Goal: Task Accomplishment & Management: Contribute content

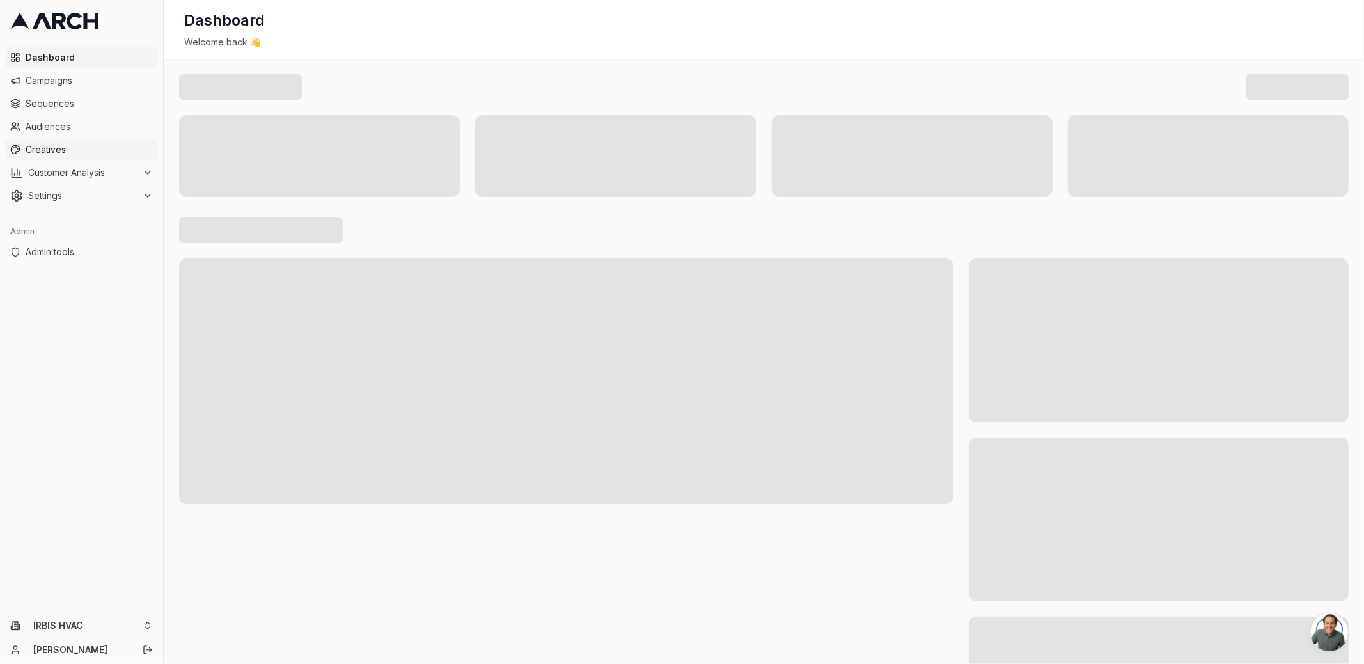
click at [64, 153] on span "Creatives" at bounding box center [89, 149] width 127 height 13
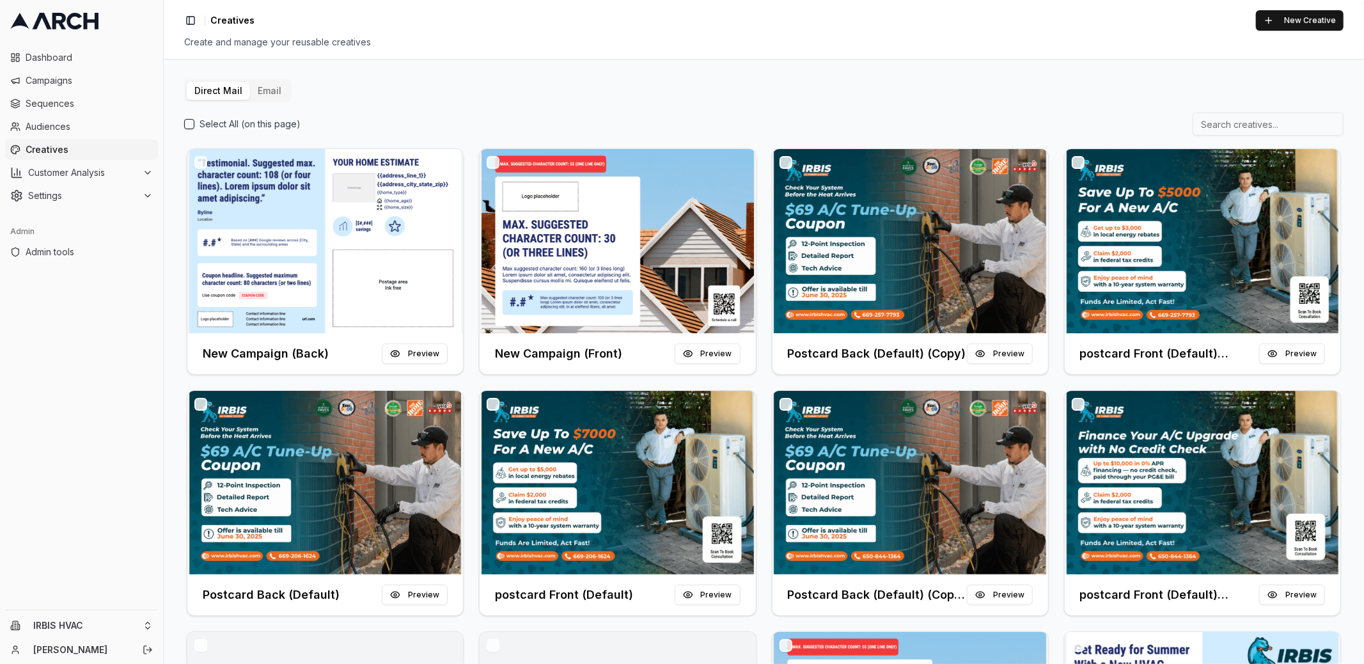
click at [269, 98] on button "Email" at bounding box center [269, 91] width 39 height 18
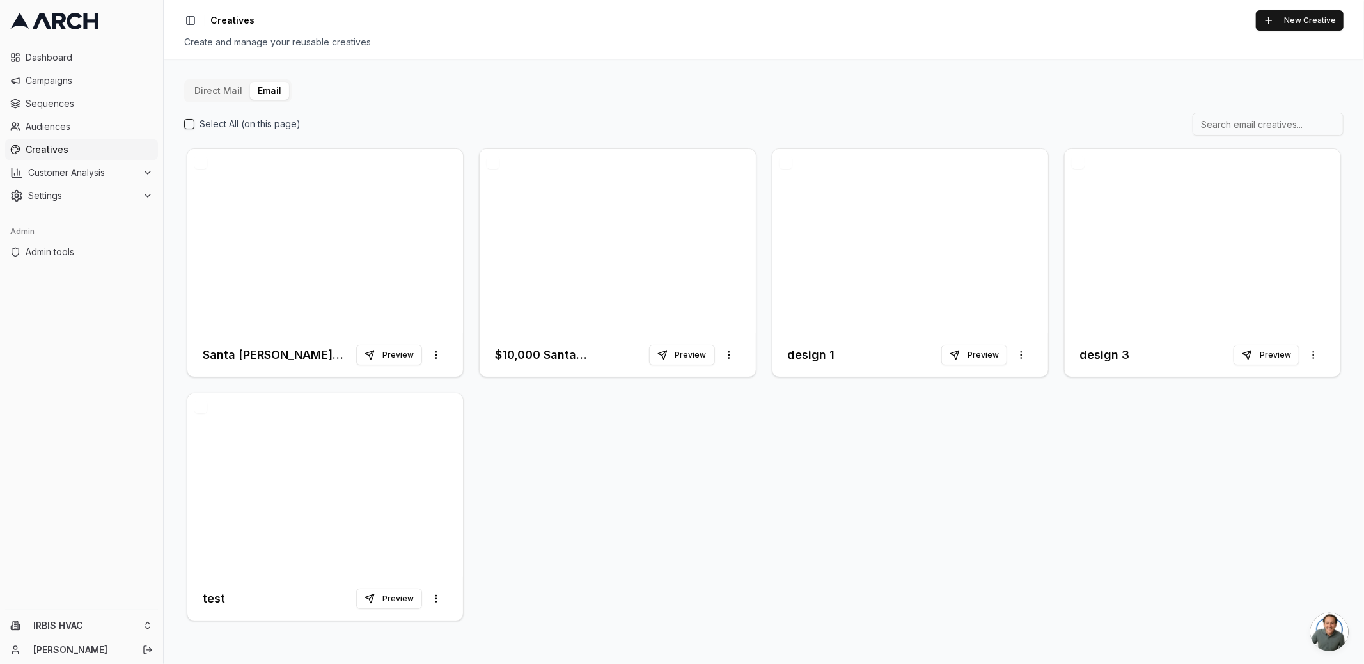
click at [603, 459] on div "Santa Clara Rebate - 1st Follow Up Preview More options $10,000 Santa Clara Reb…" at bounding box center [763, 385] width 1159 height 478
click at [1300, 22] on button "New Creative" at bounding box center [1299, 20] width 88 height 20
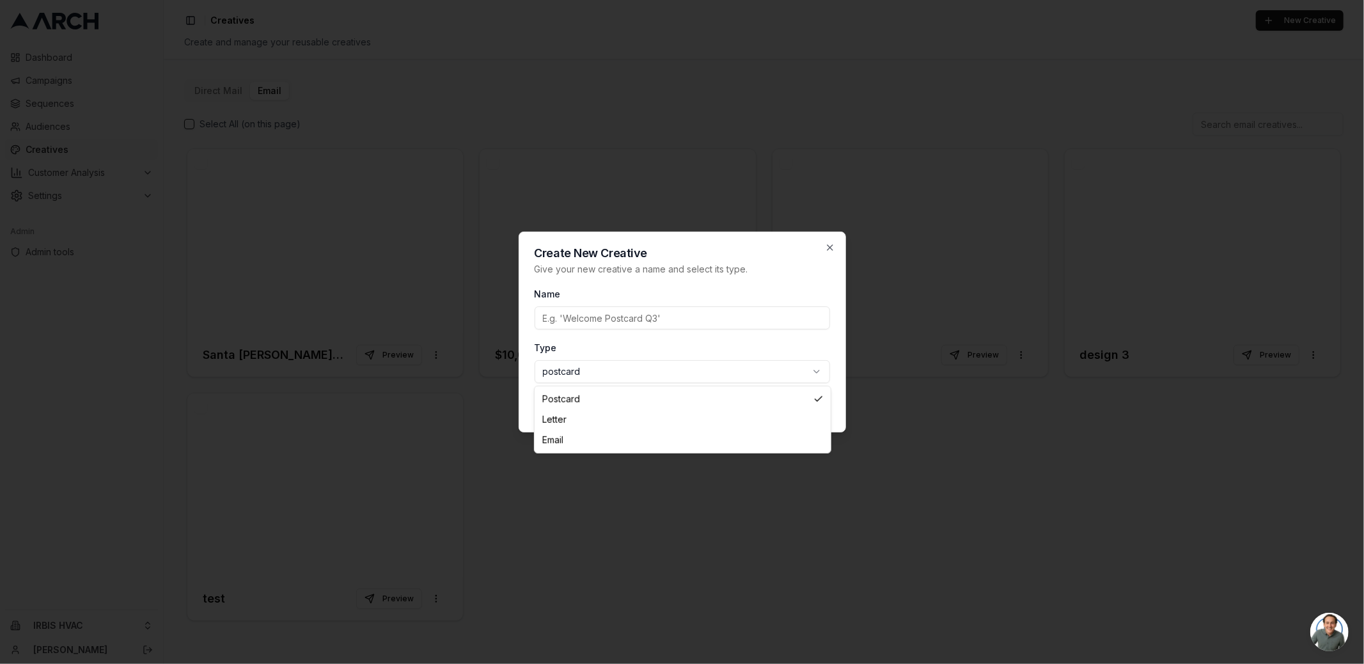
click at [612, 374] on body "Dashboard Campaigns Sequences Audiences Creatives Customer Analysis Settings Ad…" at bounding box center [682, 332] width 1364 height 664
select select "email"
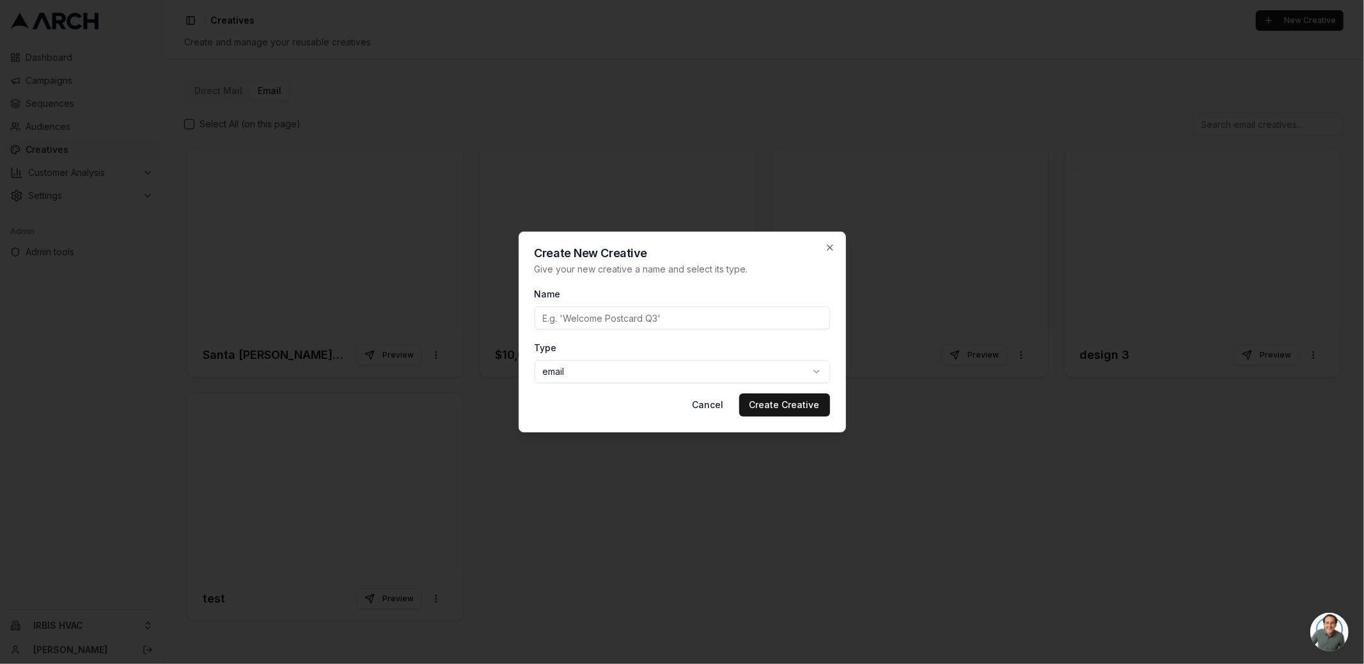
click at [596, 319] on input "Name" at bounding box center [681, 317] width 295 height 23
click at [827, 246] on icon "button" at bounding box center [830, 247] width 10 height 10
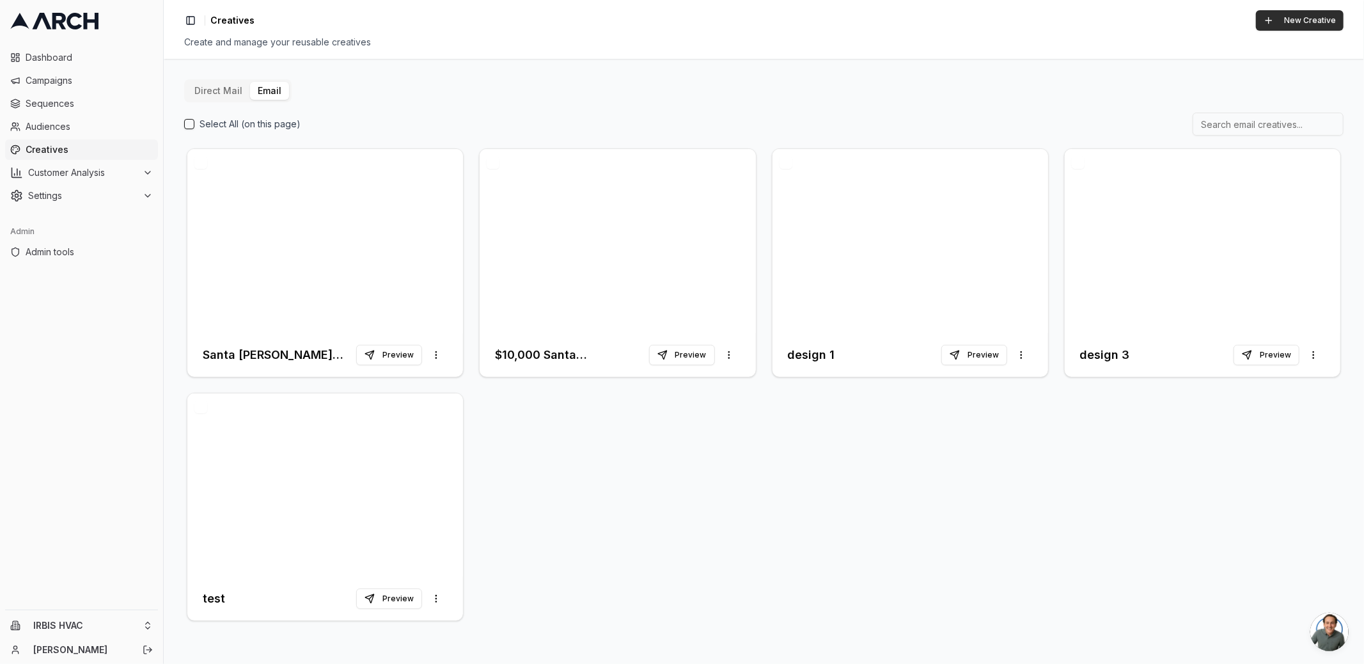
click at [1277, 26] on button "New Creative" at bounding box center [1299, 20] width 88 height 20
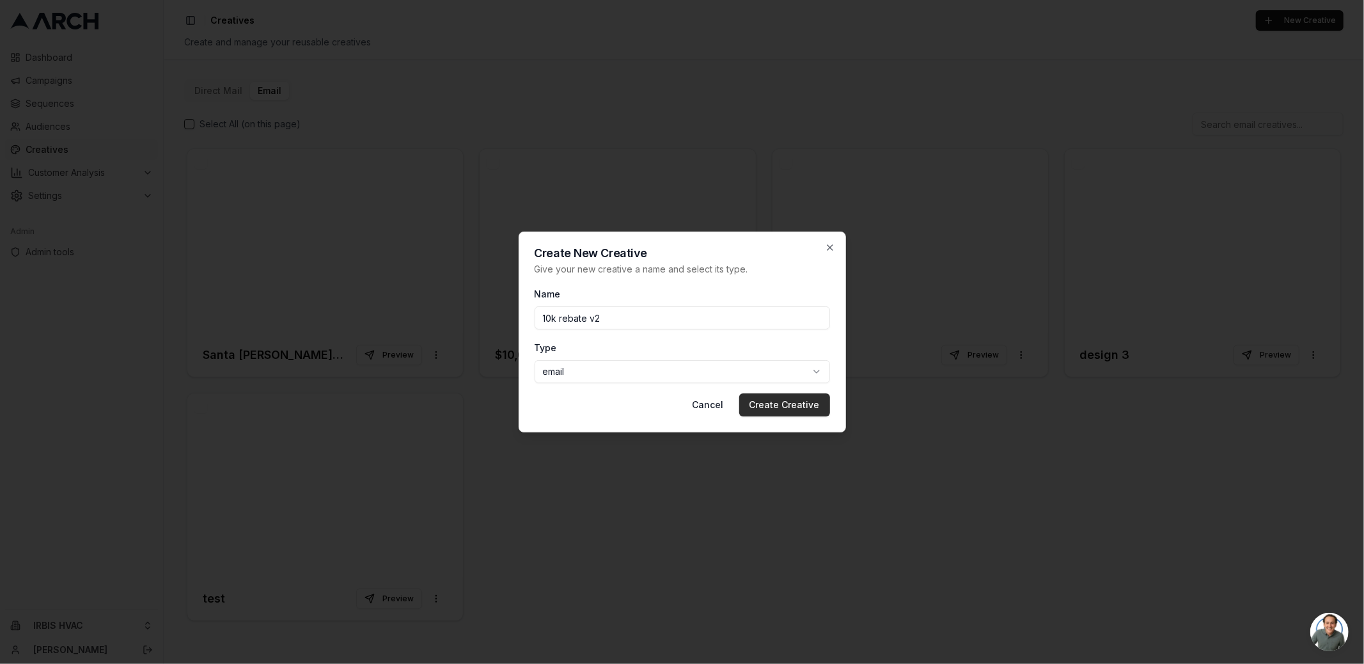
type input "10k rebate v2"
click at [758, 401] on button "Create Creative" at bounding box center [784, 404] width 91 height 23
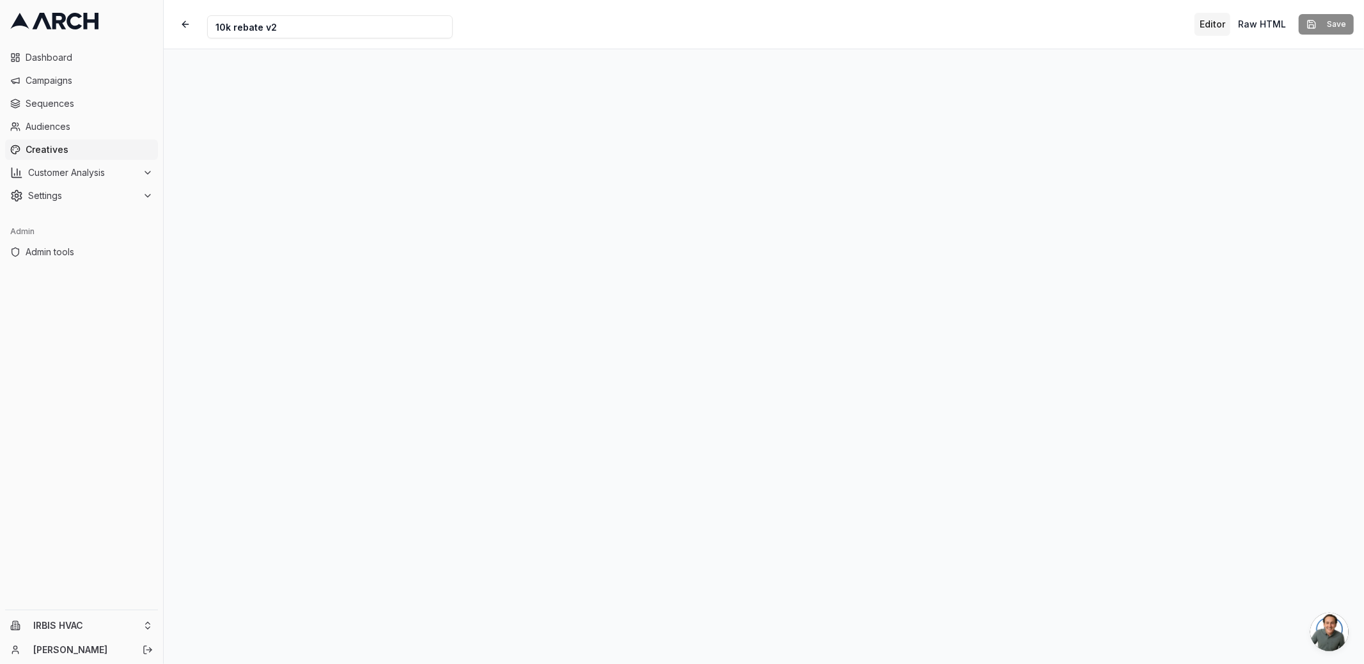
click at [233, 29] on input "10k rebate v2" at bounding box center [329, 26] width 245 height 23
type input "10k SC rebate v2"
click at [536, 11] on div "Creative Name 10k SC rebate v2 Editor Raw HTML Save" at bounding box center [764, 24] width 1200 height 49
click at [1257, 26] on button "Raw HTML" at bounding box center [1261, 24] width 58 height 23
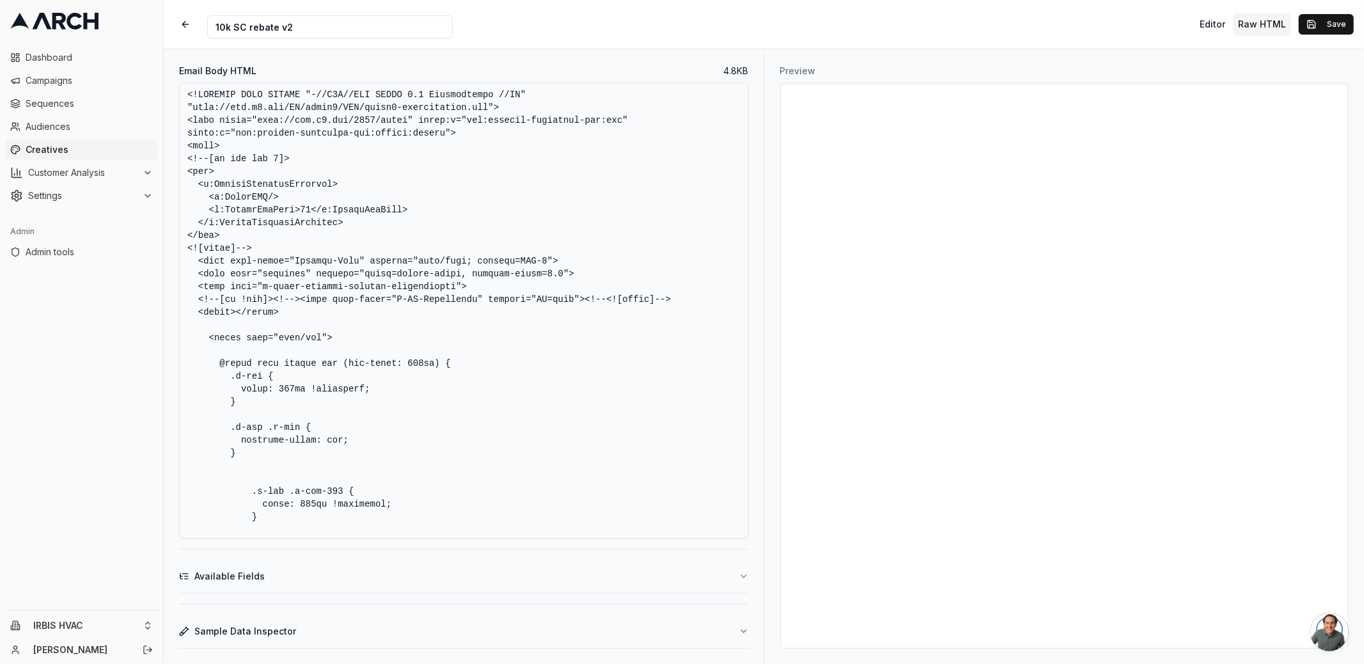
click at [418, 293] on textarea "Email Body HTML" at bounding box center [464, 310] width 570 height 456
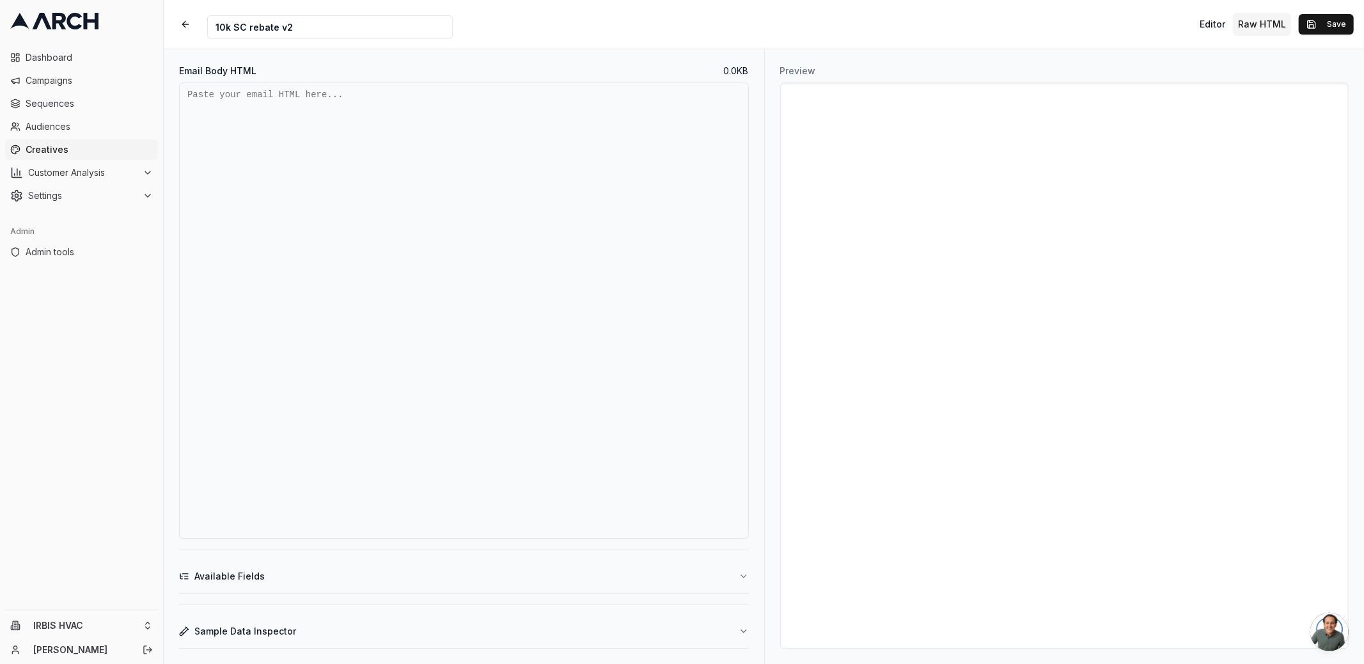
paste textarea "<!DOCTYPE html PUBLIC "-//W3C//DTD XHTML 1.0 Transitional//EN" "http://www.w3.o…"
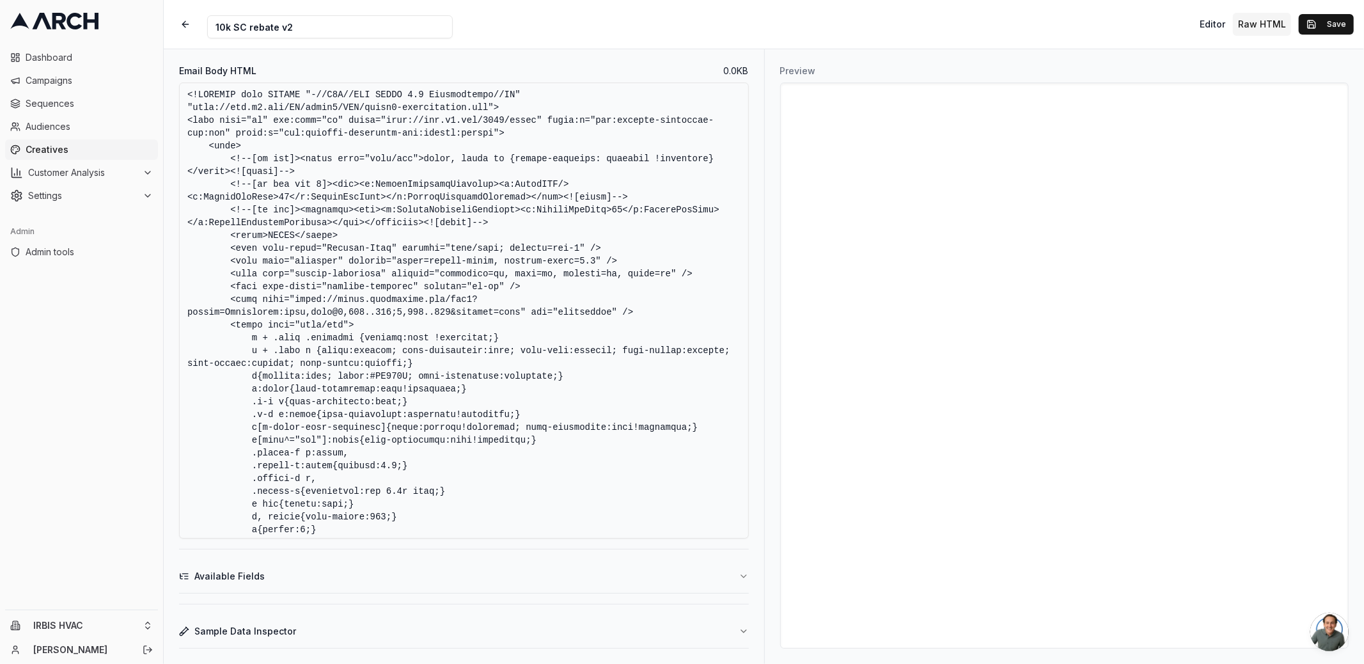
scroll to position [2923, 0]
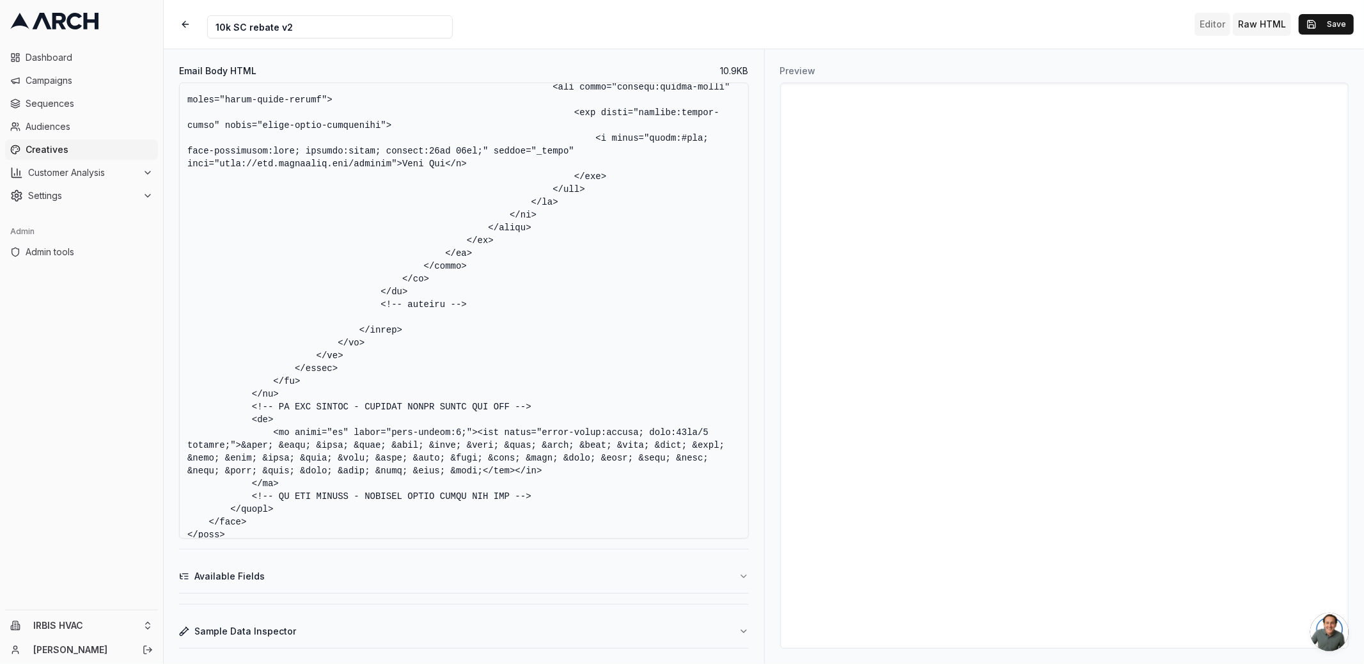
type textarea "<!DOCTYPE html PUBLIC "-//W3C//DTD XHTML 1.0 Transitional//EN" "http://www.w3.o…"
click at [1213, 15] on button "Editor" at bounding box center [1212, 24] width 36 height 23
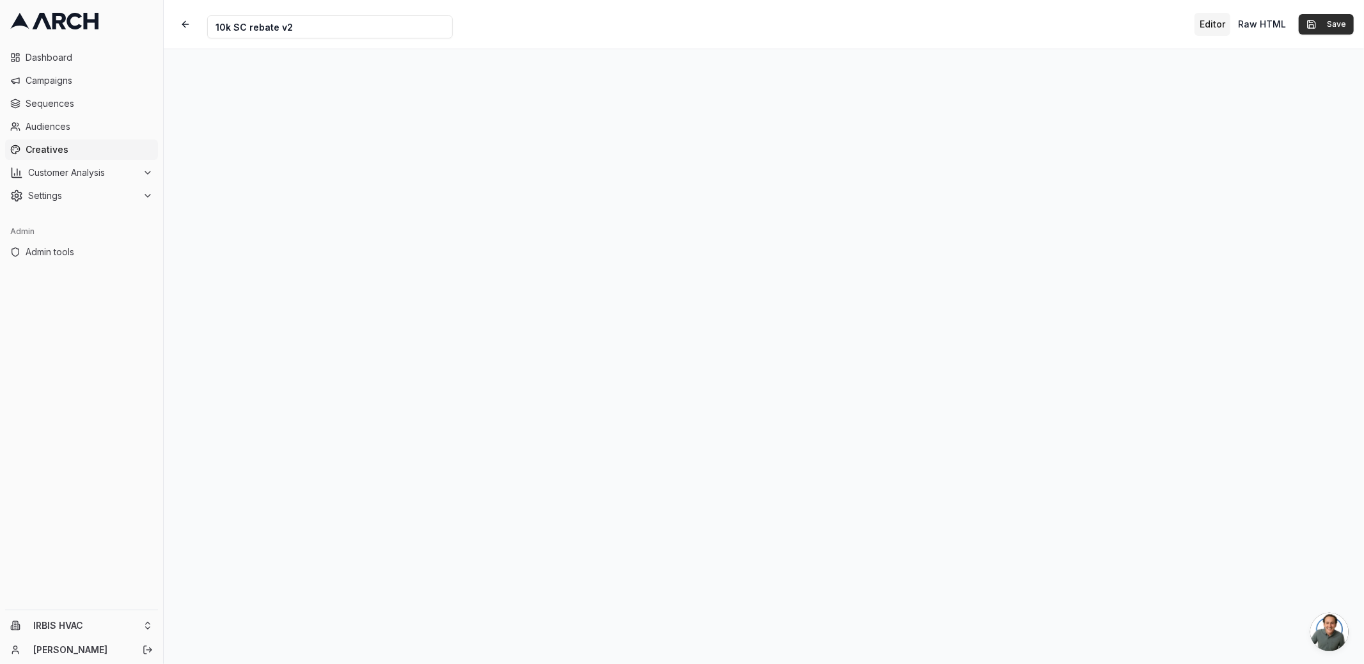
click at [1317, 24] on button "Save" at bounding box center [1325, 24] width 55 height 20
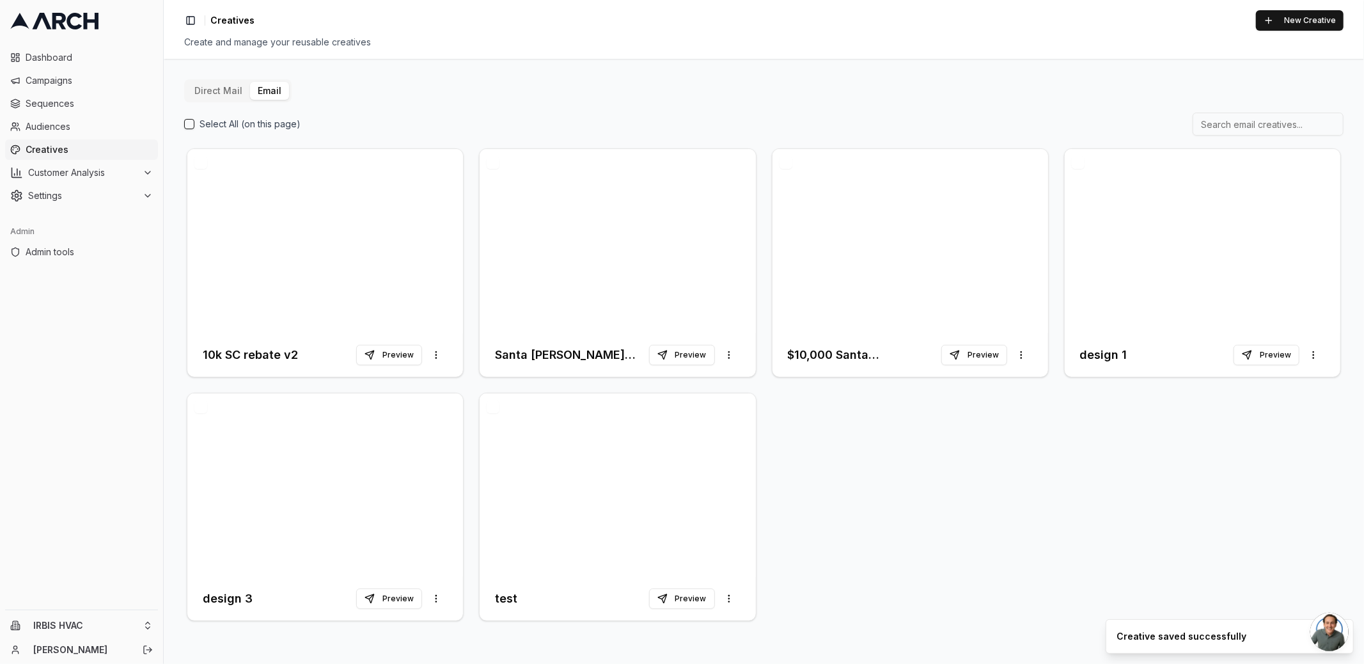
click at [940, 480] on div "10k SC rebate v2 Preview More options Santa Clara Rebate - 1st Follow Up Previe…" at bounding box center [763, 385] width 1159 height 478
click at [399, 359] on button "Preview" at bounding box center [389, 355] width 66 height 20
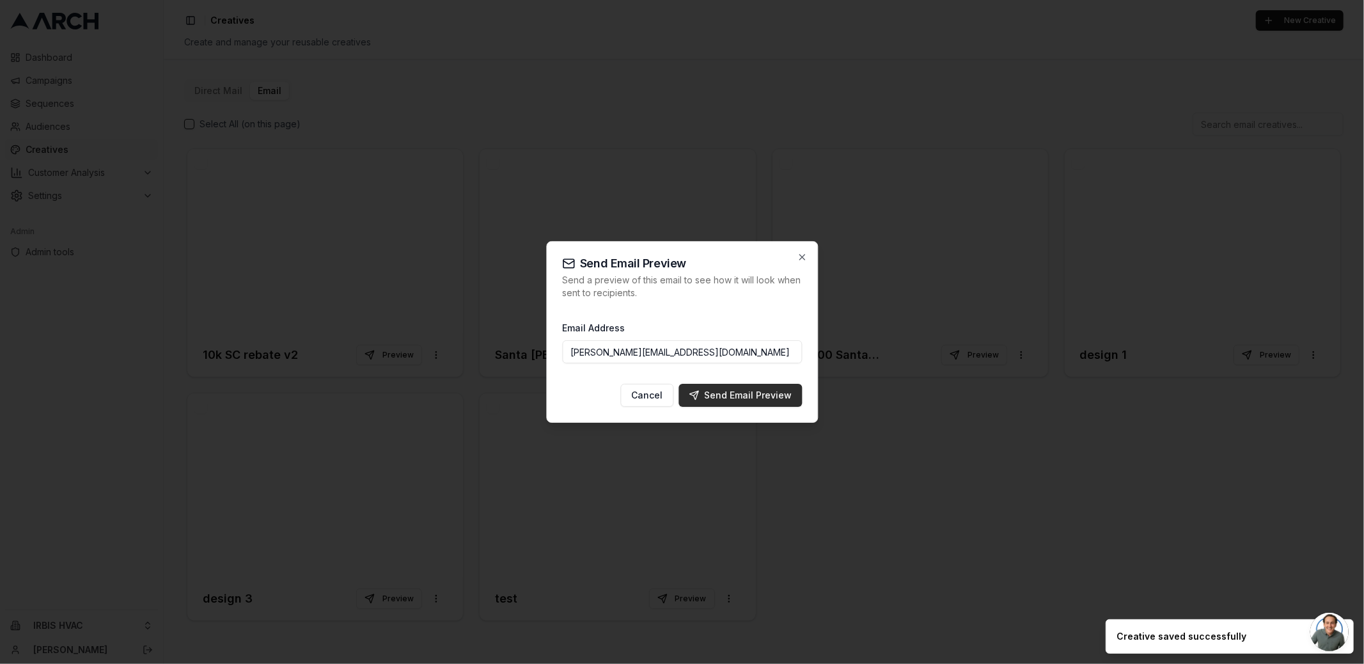
click at [739, 400] on div "Send Email Preview" at bounding box center [739, 395] width 103 height 13
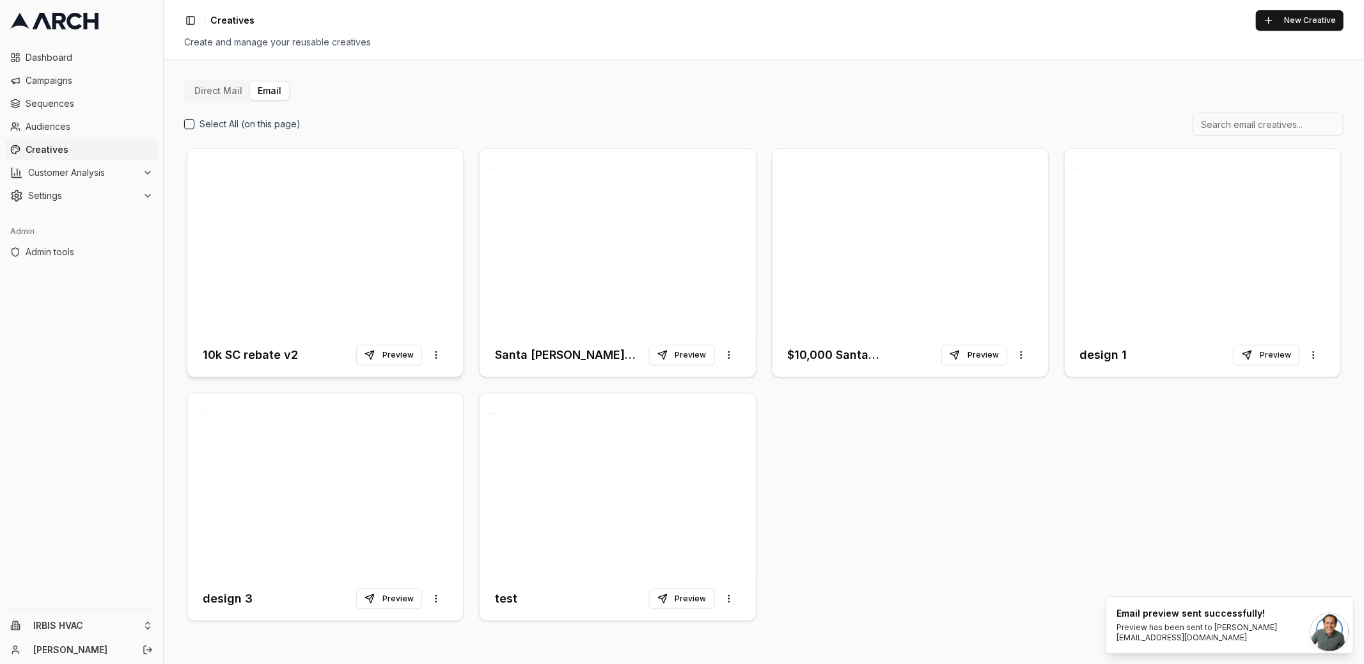
click at [351, 251] on div at bounding box center [325, 241] width 276 height 184
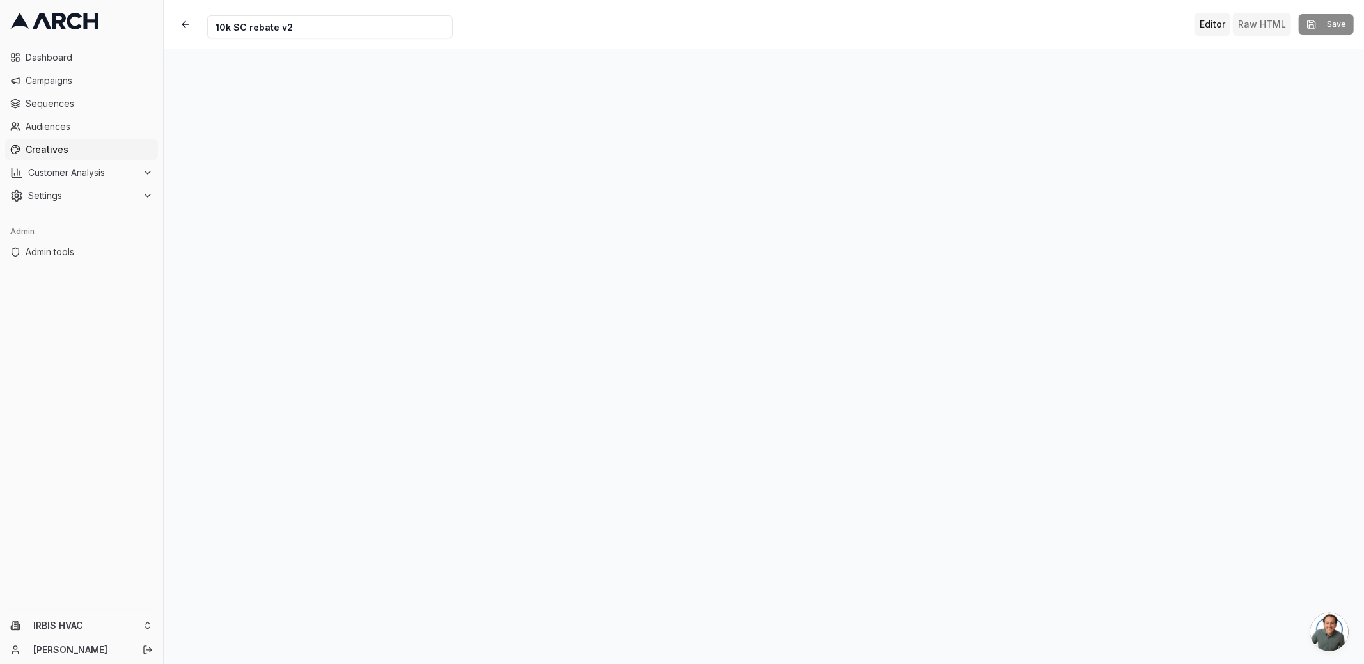
click at [1259, 20] on button "Raw HTML" at bounding box center [1261, 24] width 58 height 23
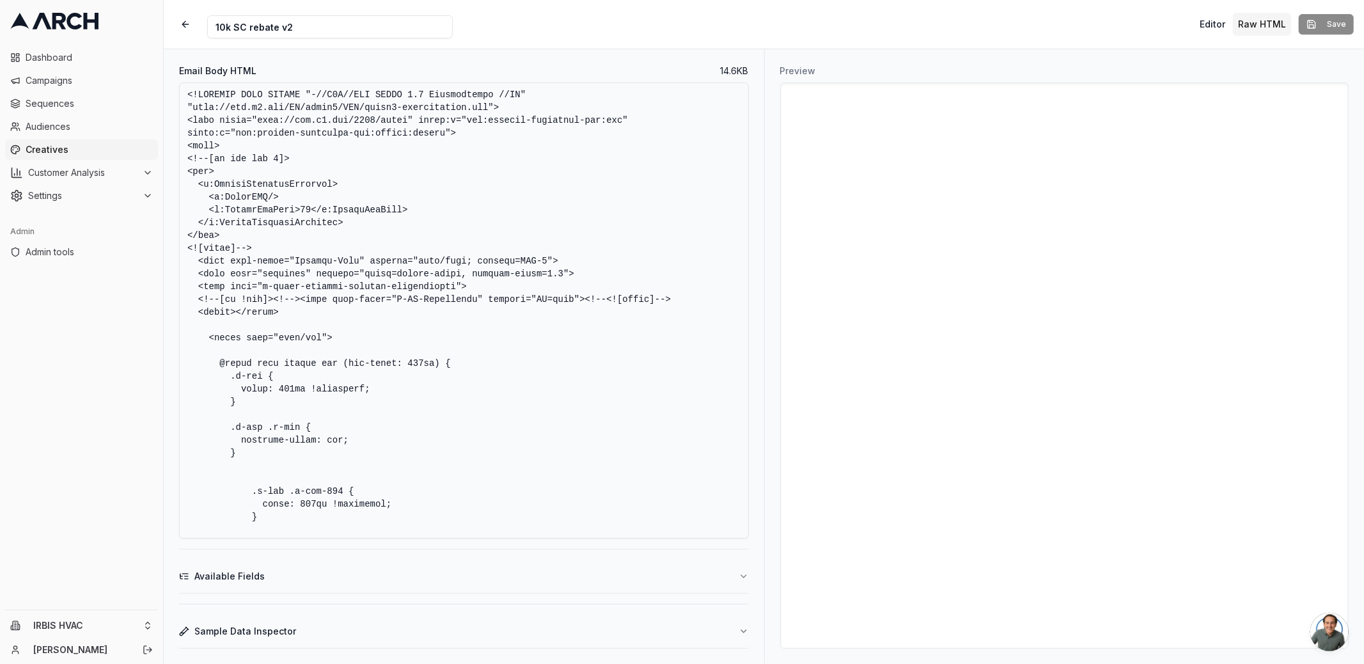
click at [614, 327] on textarea "Email Body HTML" at bounding box center [464, 310] width 570 height 456
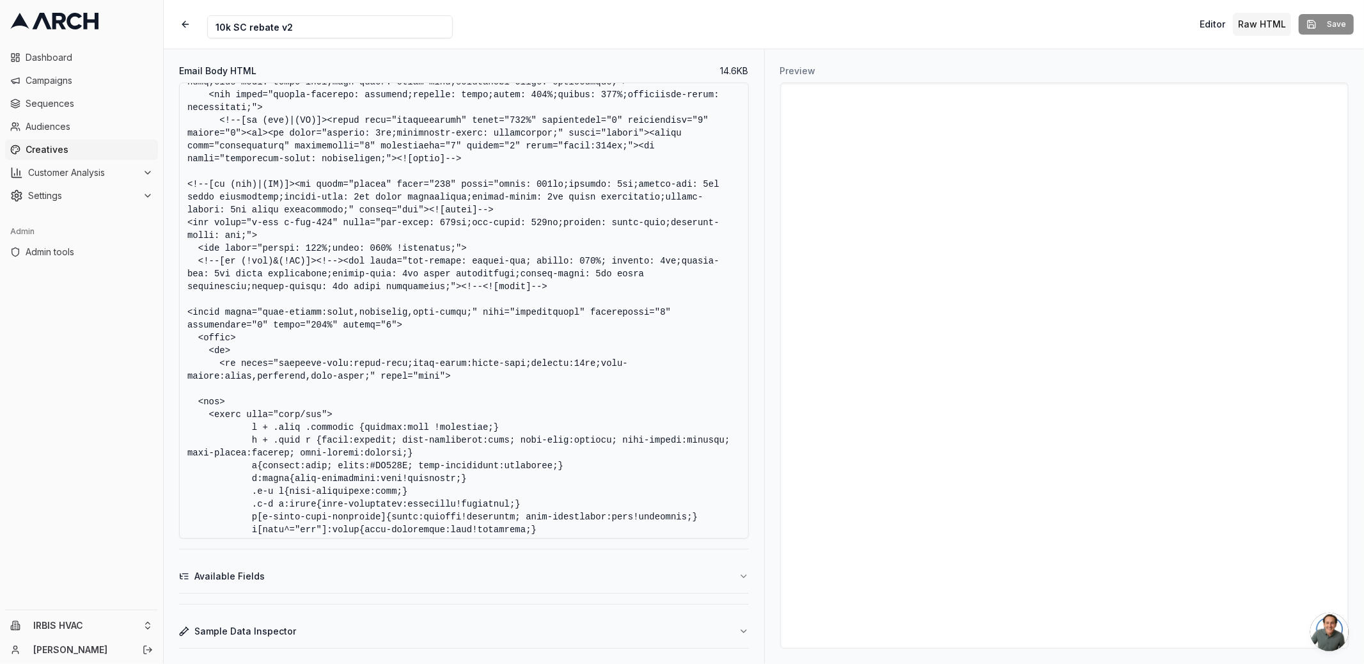
click at [624, 431] on textarea "Email Body HTML" at bounding box center [464, 310] width 570 height 456
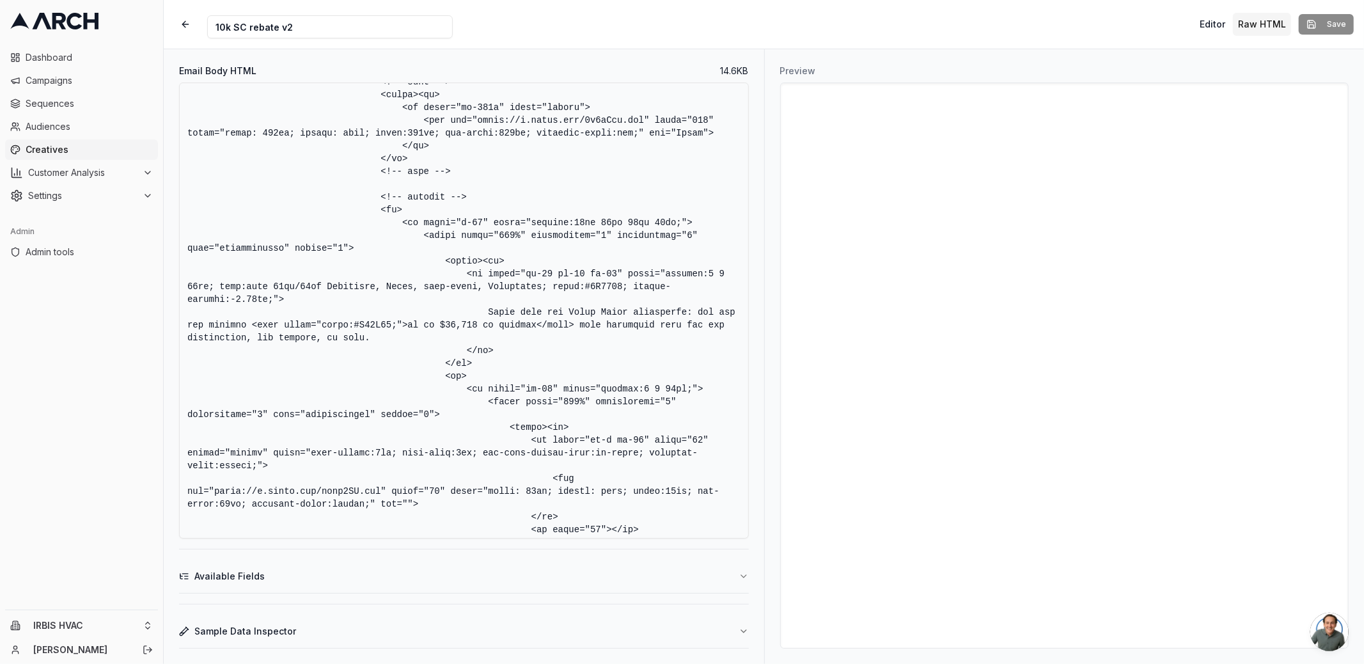
click at [521, 284] on textarea "Email Body HTML" at bounding box center [464, 310] width 570 height 456
click at [576, 283] on textarea "Email Body HTML" at bounding box center [464, 310] width 570 height 456
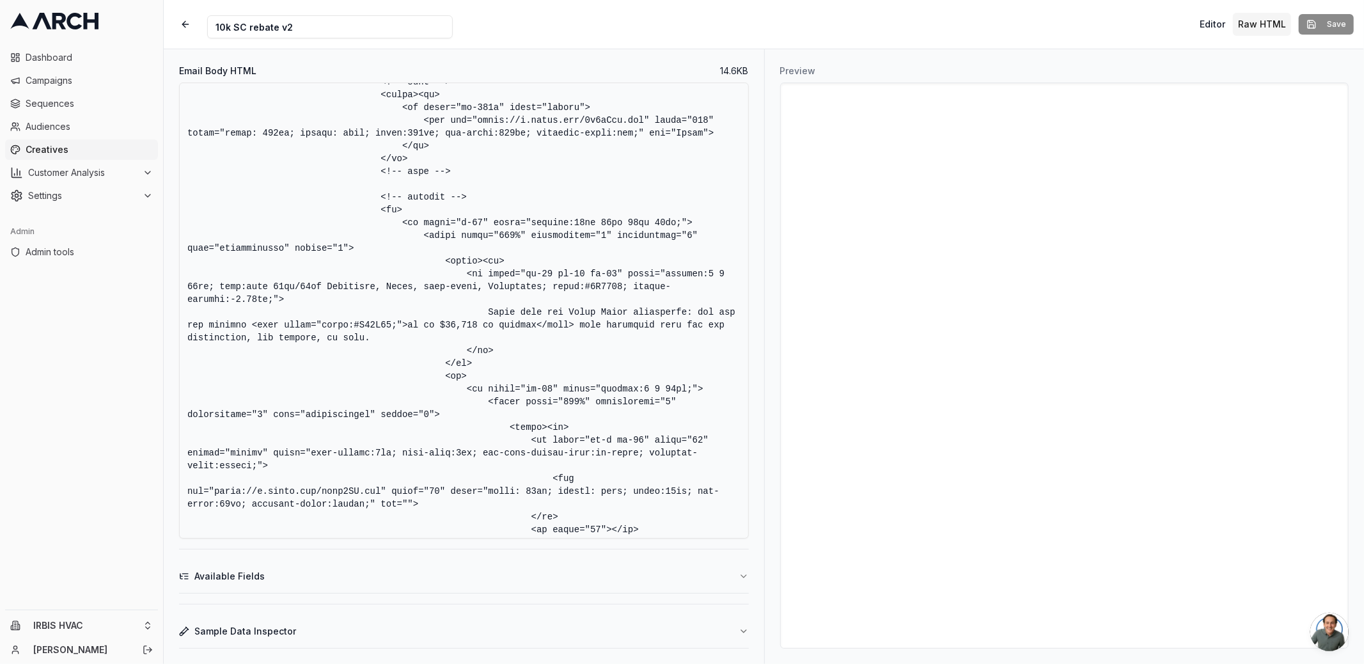
click at [576, 283] on textarea "Email Body HTML" at bounding box center [464, 310] width 570 height 456
click at [568, 283] on textarea "Email Body HTML" at bounding box center [464, 310] width 570 height 456
click at [594, 326] on textarea "Email Body HTML" at bounding box center [464, 310] width 570 height 456
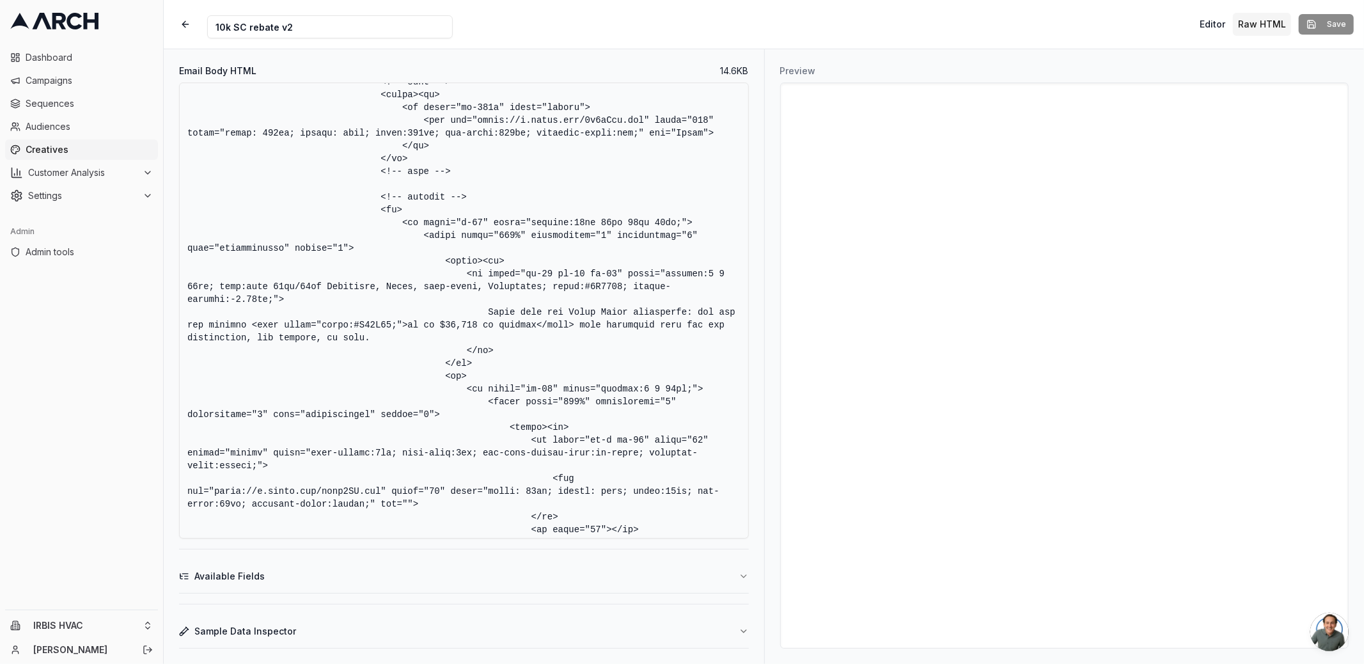
click at [607, 387] on textarea "Email Body HTML" at bounding box center [464, 310] width 570 height 456
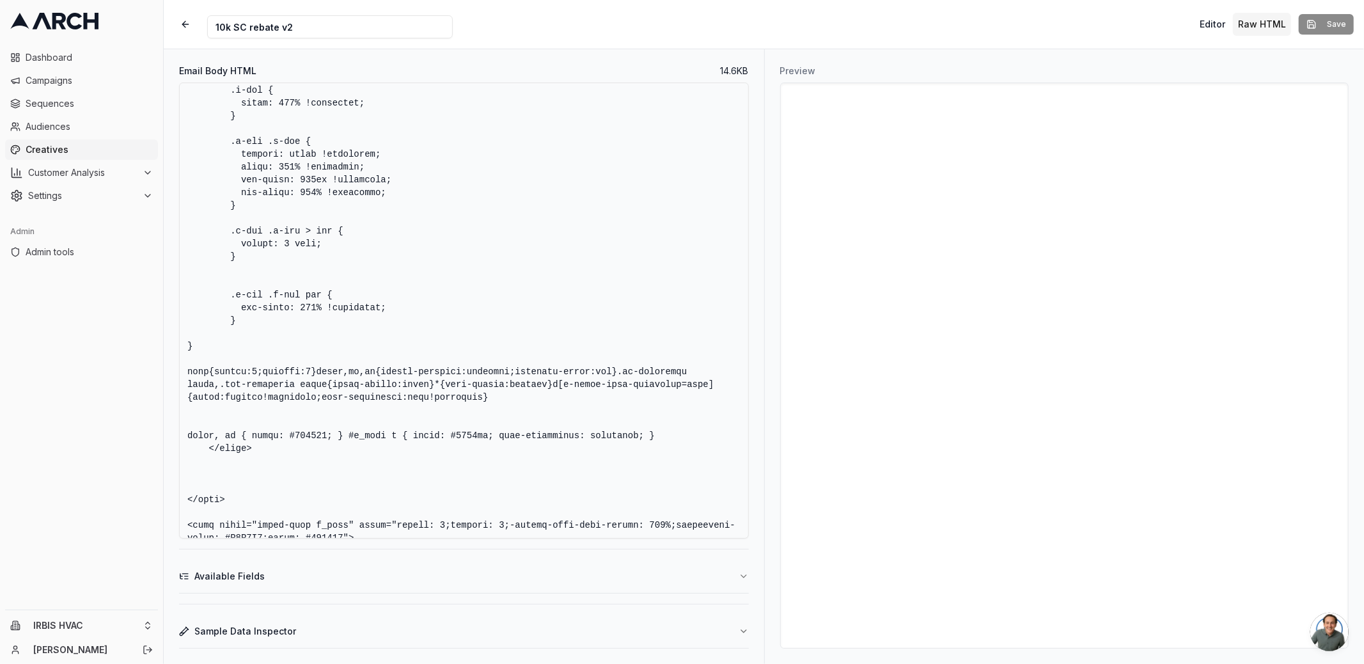
scroll to position [0, 0]
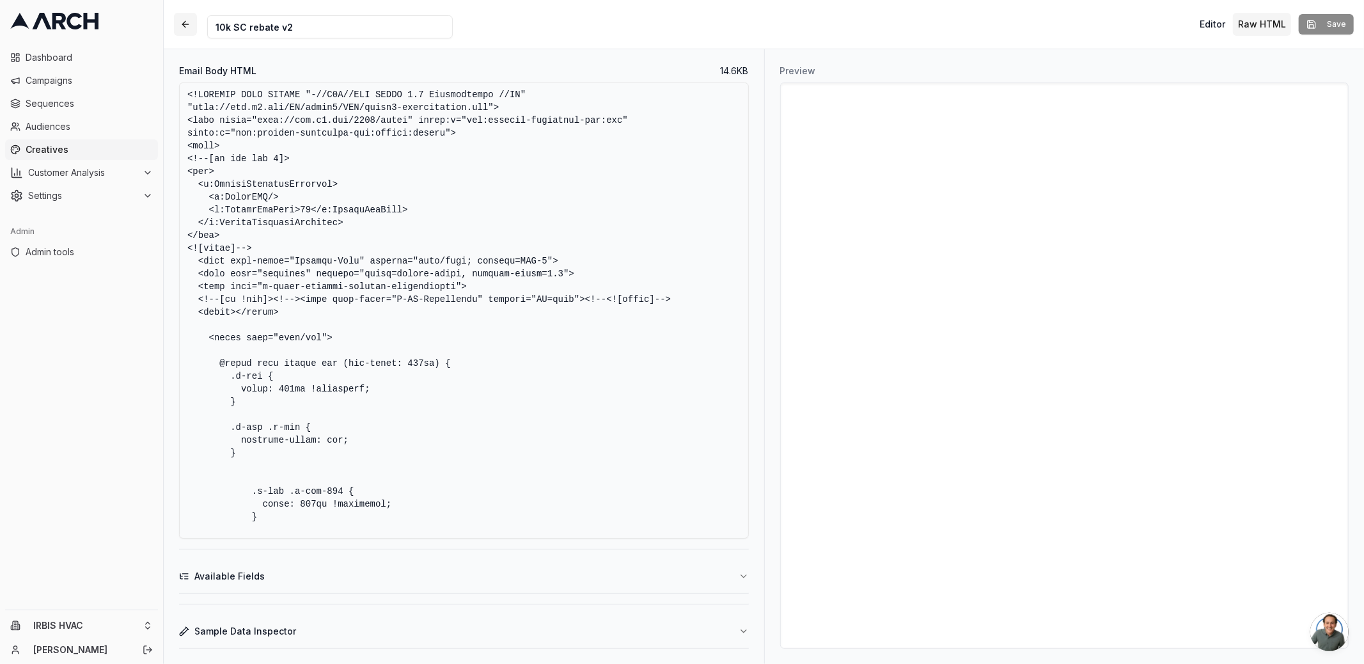
click at [187, 27] on button "button" at bounding box center [185, 24] width 23 height 23
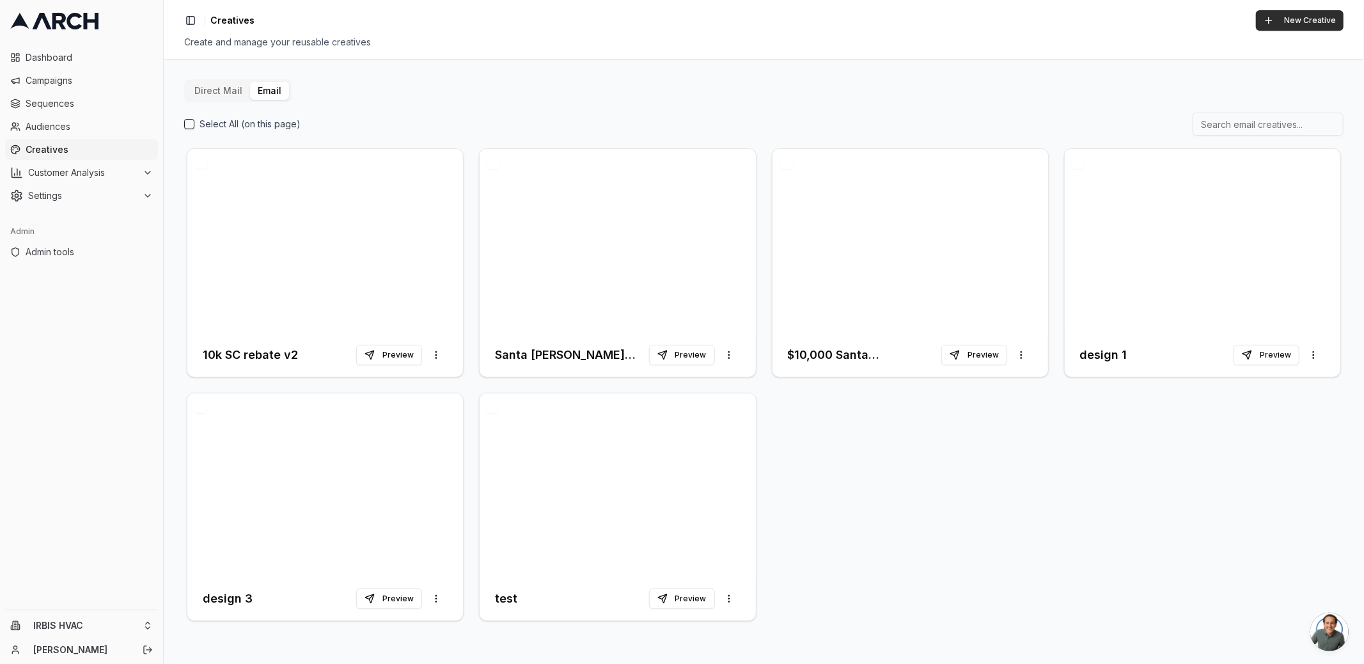
click at [1287, 20] on button "New Creative" at bounding box center [1299, 20] width 88 height 20
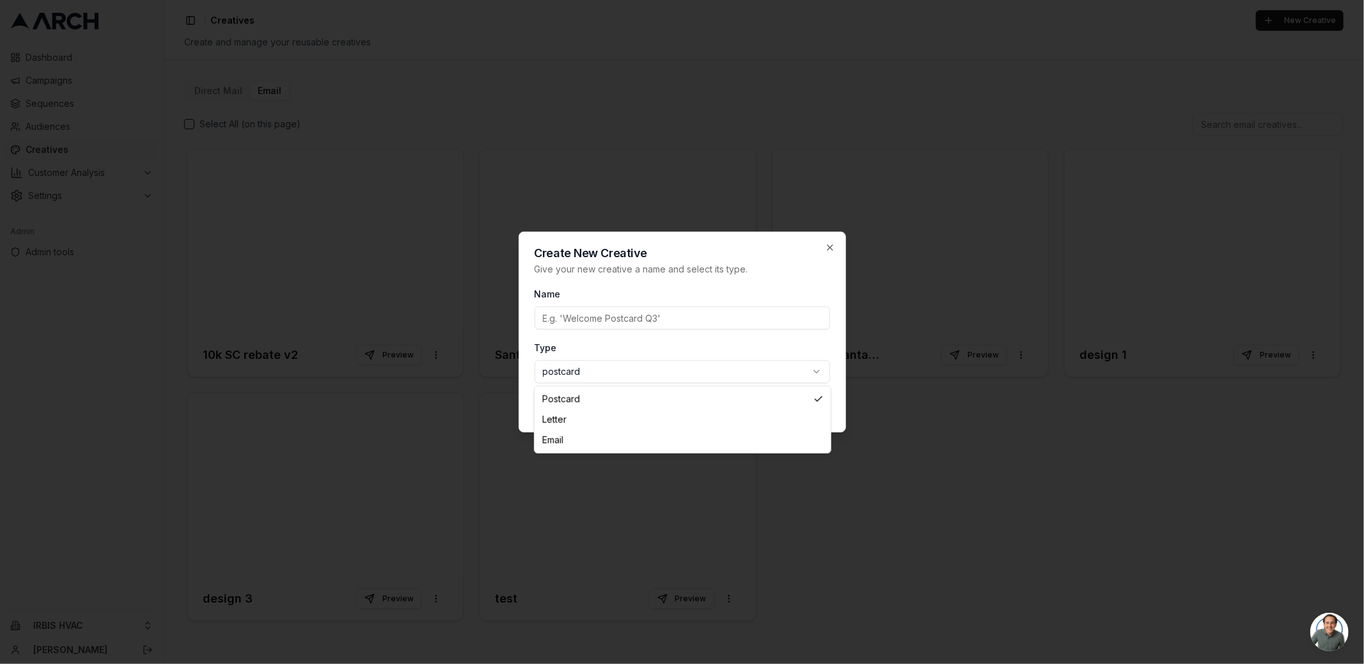
click at [663, 369] on body "Dashboard Campaigns Sequences Audiences Creatives Customer Analysis Settings Ad…" at bounding box center [682, 332] width 1364 height 664
select select "email"
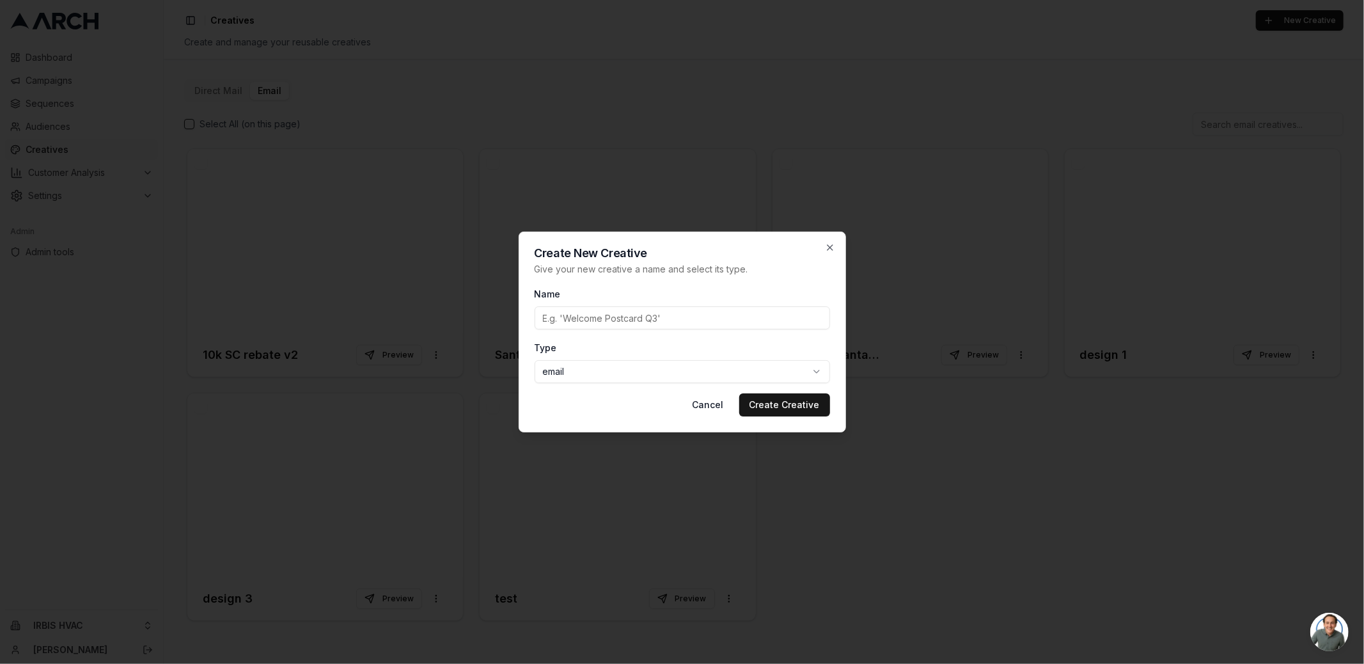
click at [596, 317] on input "Name" at bounding box center [681, 317] width 295 height 23
type input "10k sc rebate v3"
click at [792, 405] on button "Create Creative" at bounding box center [784, 404] width 91 height 23
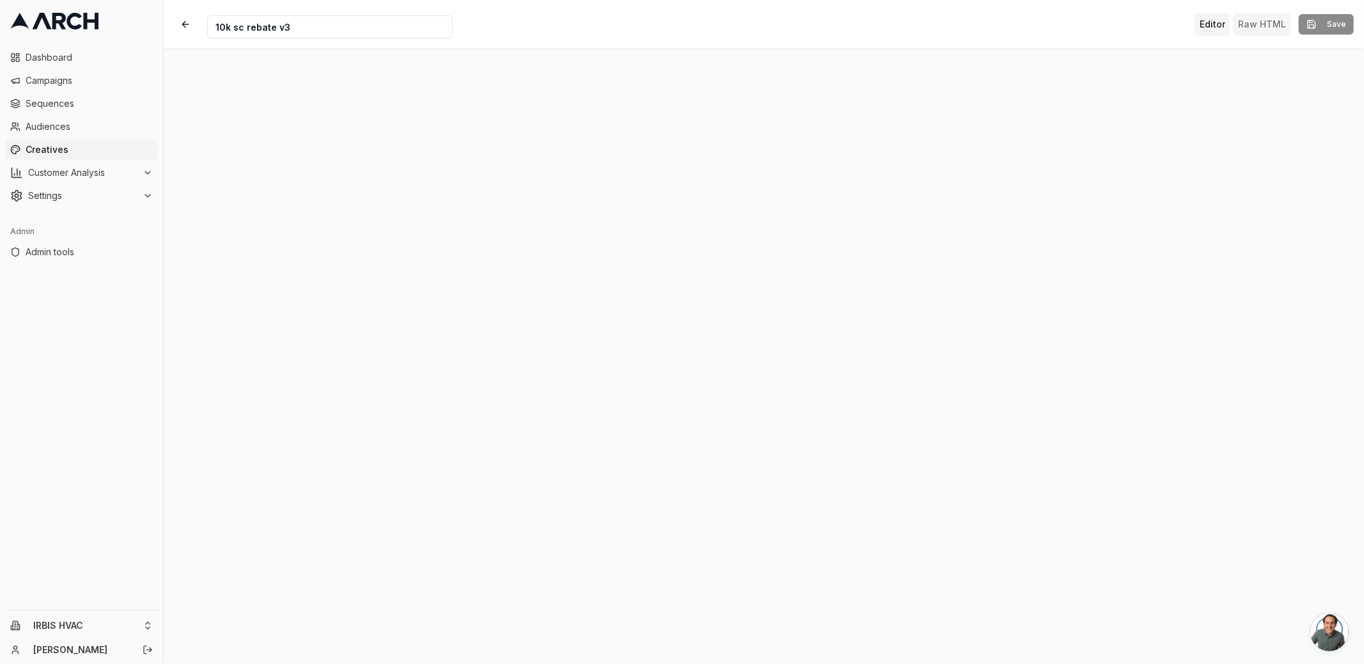
click at [1251, 29] on button "Raw HTML" at bounding box center [1261, 24] width 58 height 23
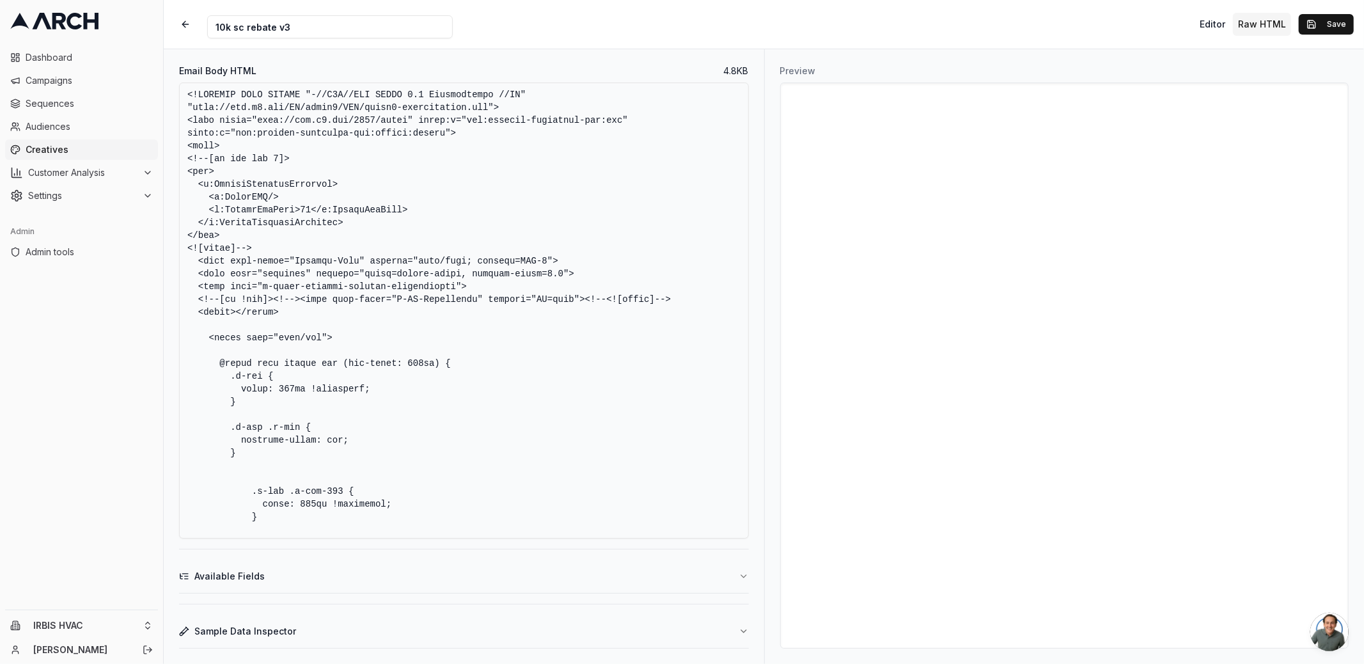
click at [468, 311] on textarea "Email Body HTML" at bounding box center [464, 310] width 570 height 456
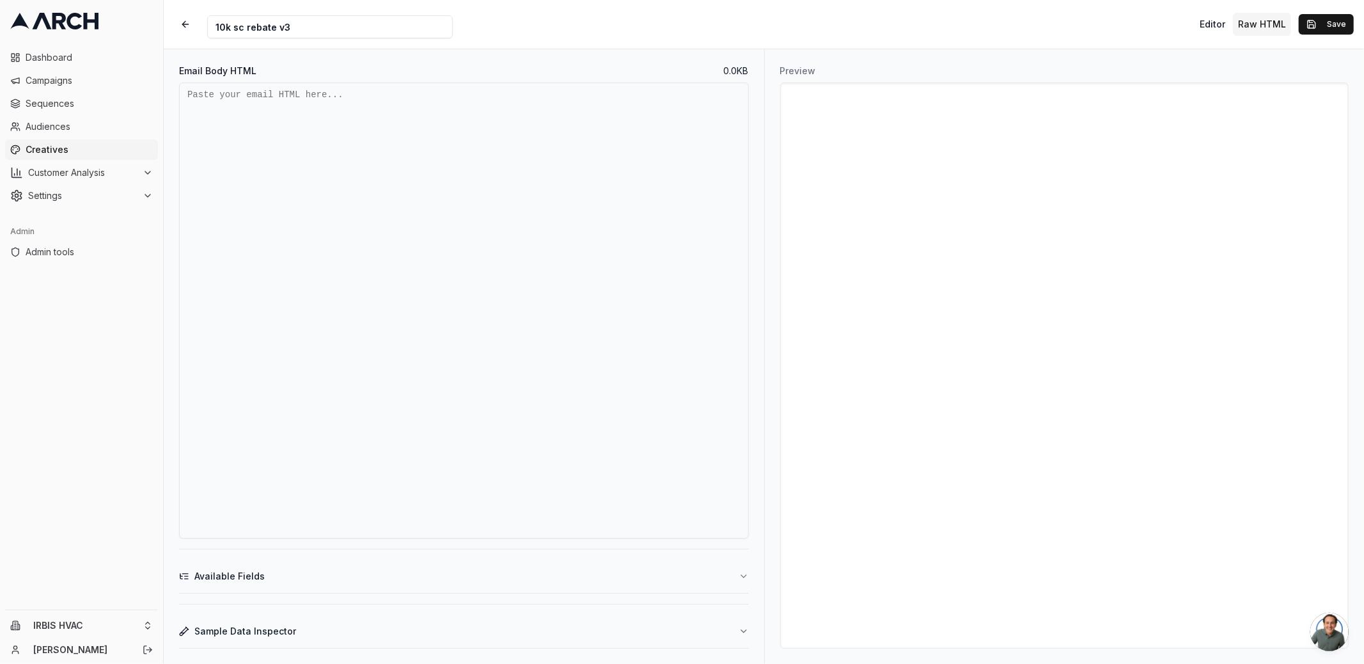
paste textarea "<!DOCTYPE html><!-- This site was created in Webflow. https://webflow.com --><!…"
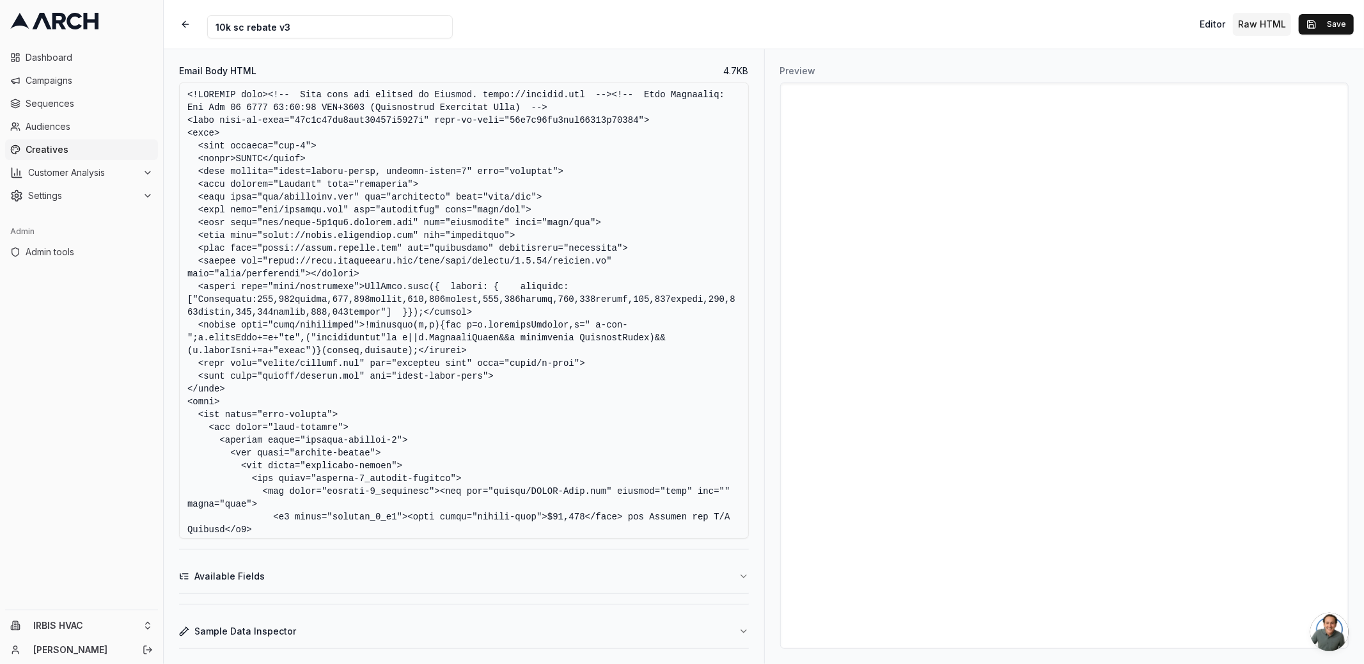
type textarea "<!DOCTYPE html><!-- This site was created in Webflow. https://webflow.com --><!…"
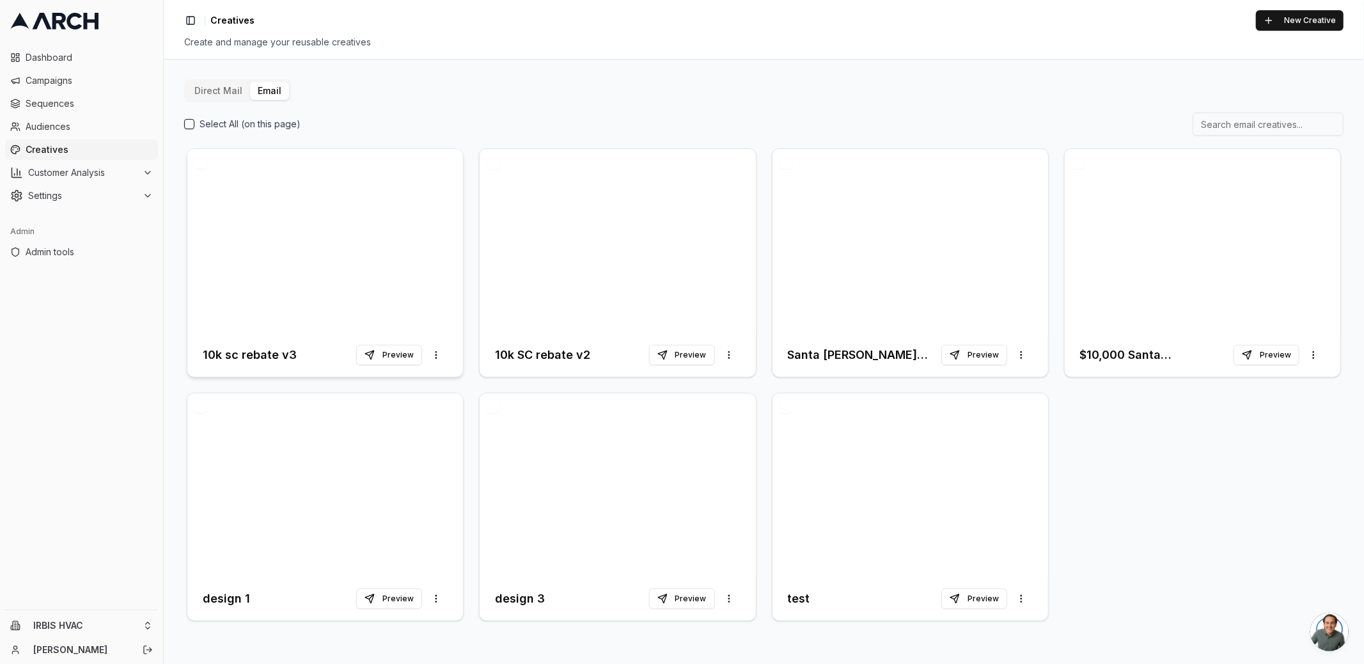
click at [348, 231] on div at bounding box center [325, 241] width 276 height 184
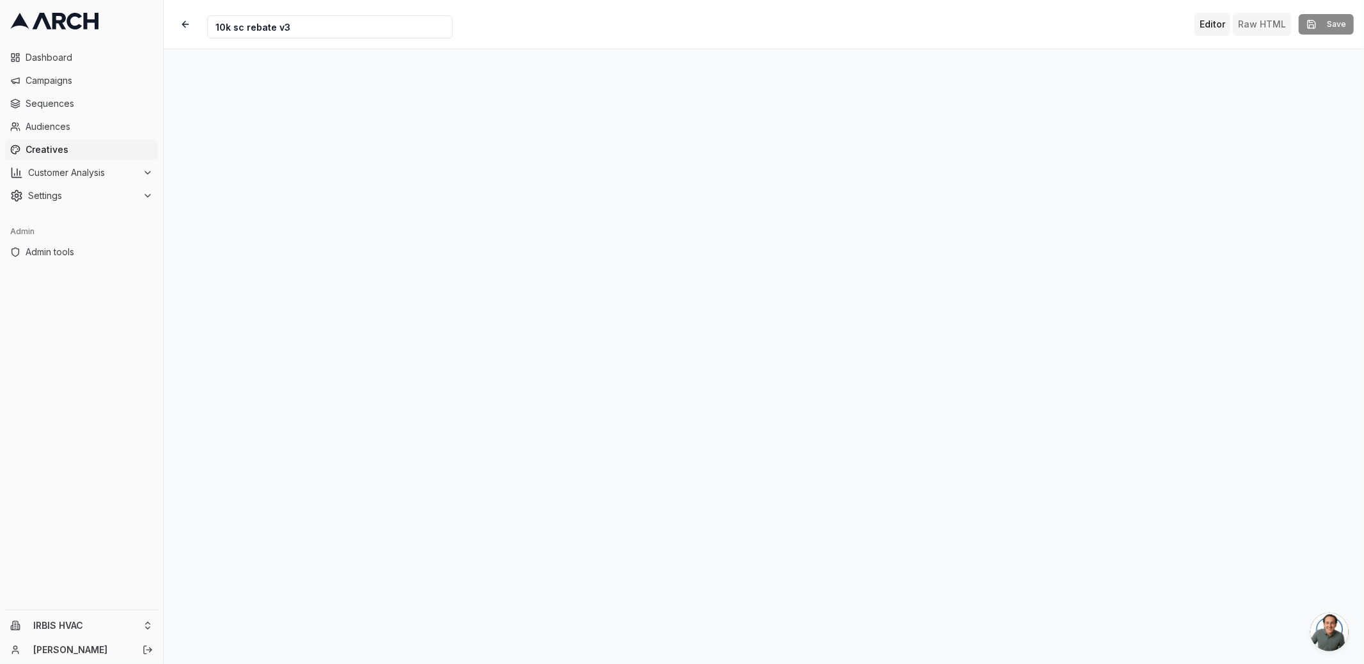
click at [1263, 23] on button "Raw HTML" at bounding box center [1261, 24] width 58 height 23
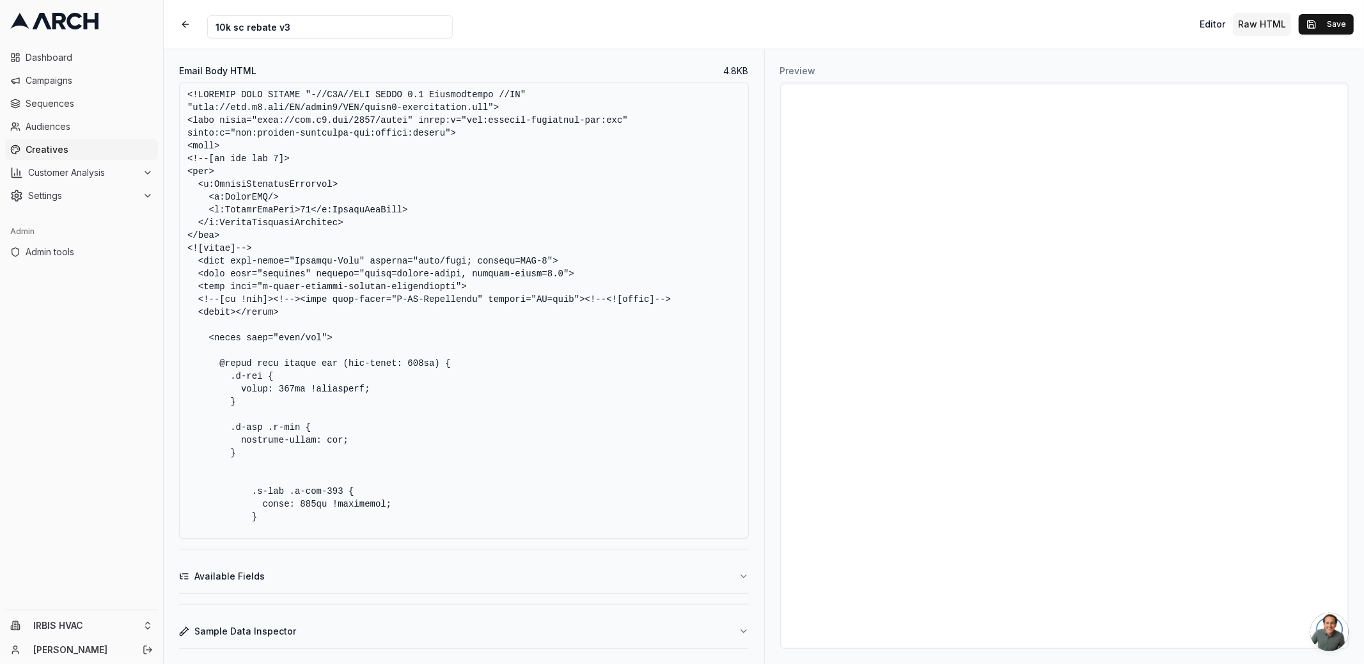
click at [630, 231] on textarea "Email Body HTML" at bounding box center [464, 310] width 570 height 456
click at [1325, 15] on button "Save" at bounding box center [1325, 24] width 55 height 20
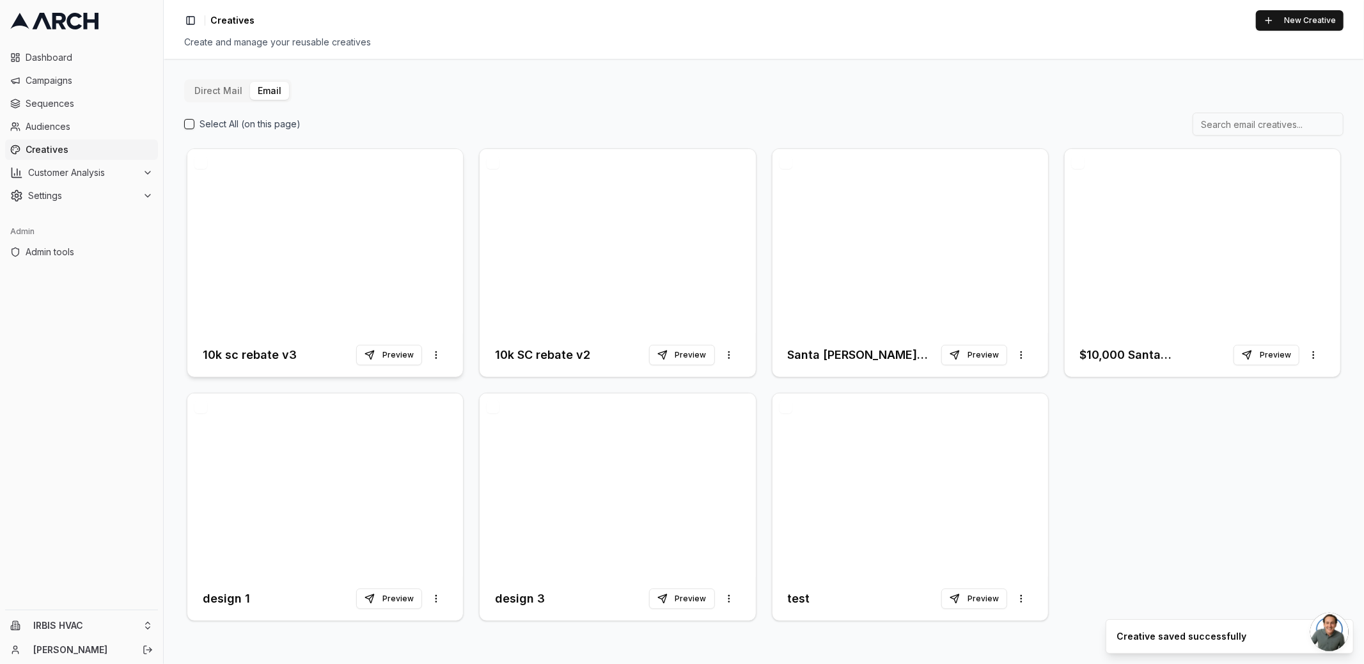
click at [330, 281] on div at bounding box center [325, 241] width 276 height 184
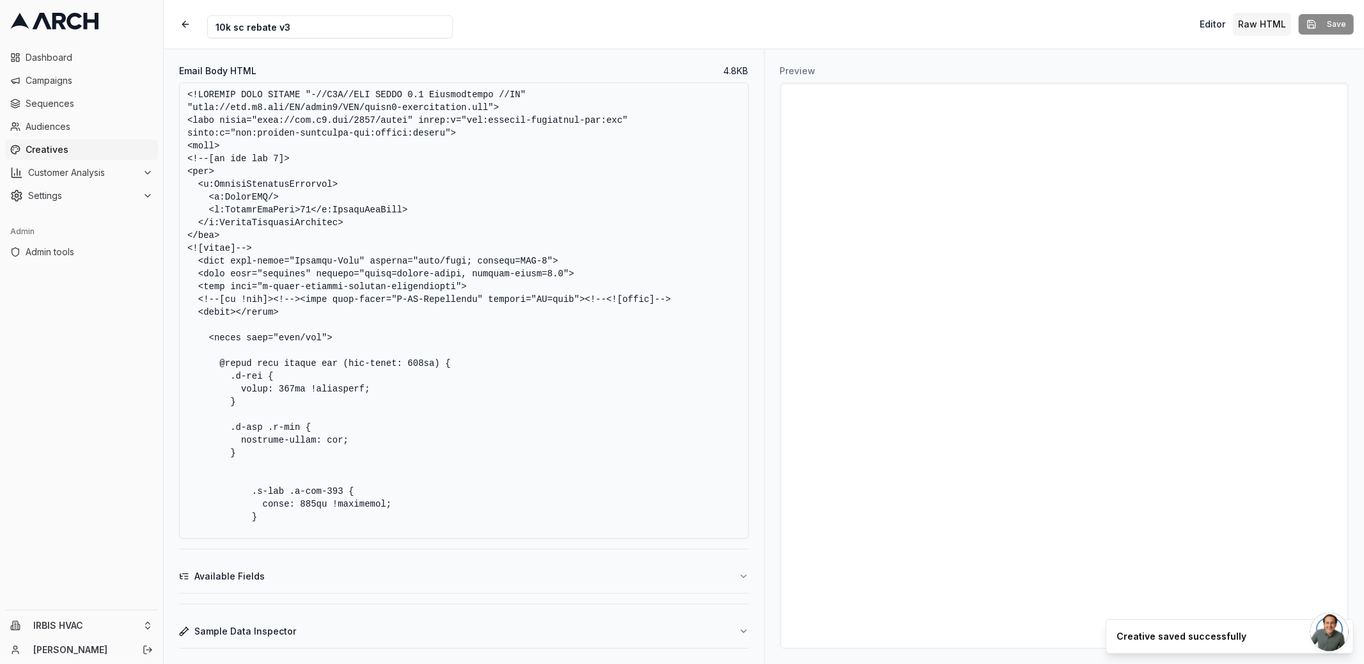
click at [1232, 22] on div "Editor Raw HTML" at bounding box center [1242, 24] width 97 height 23
click at [1222, 22] on button "Editor" at bounding box center [1212, 24] width 36 height 23
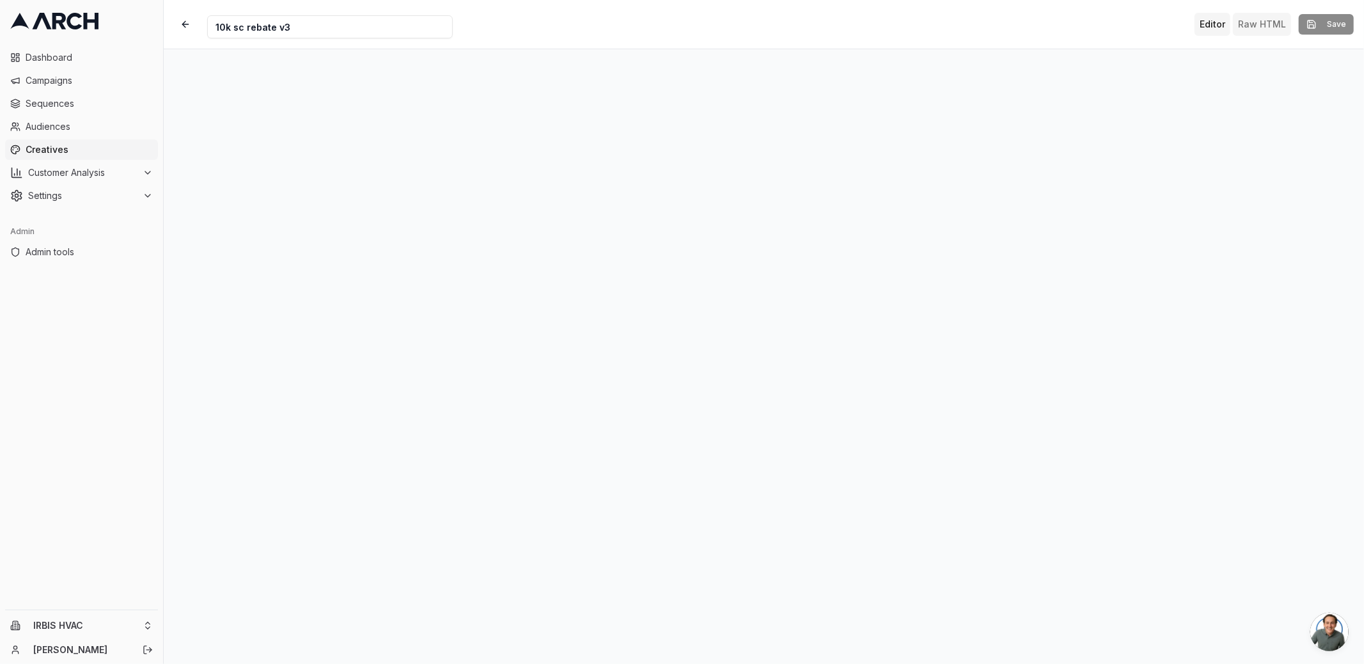
click at [1253, 23] on button "Raw HTML" at bounding box center [1261, 24] width 58 height 23
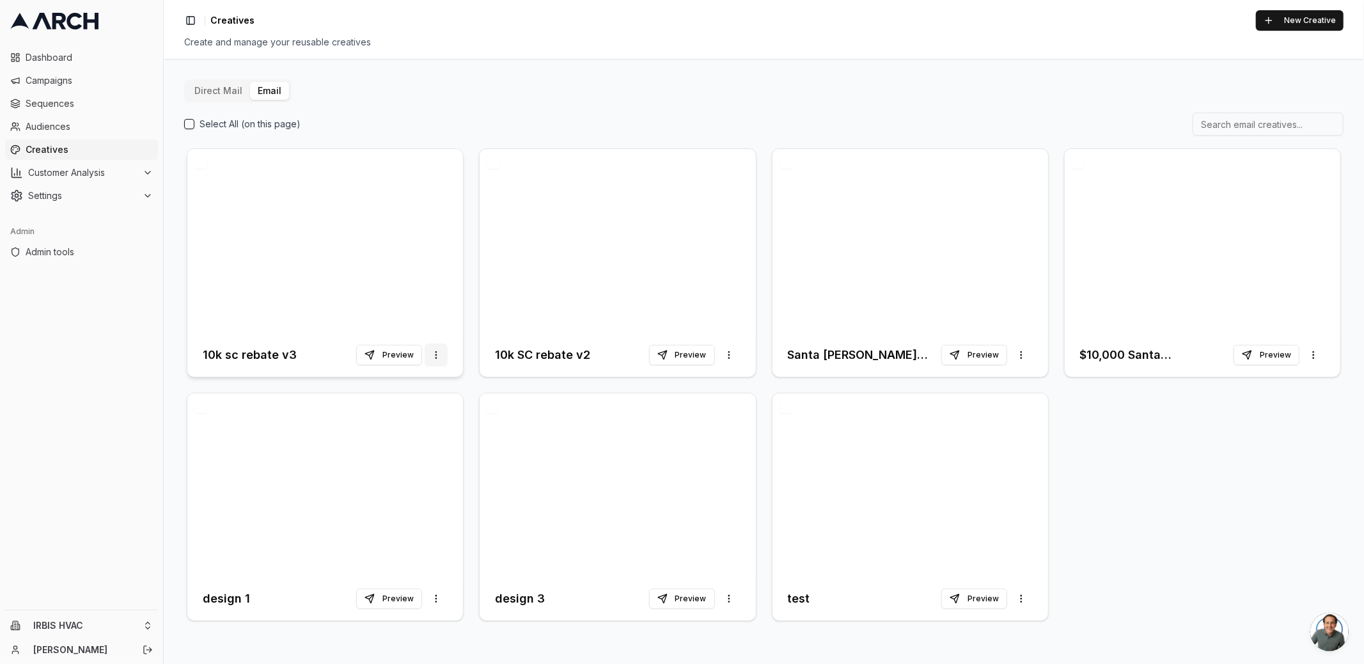
click at [439, 352] on html "Dashboard Campaigns Sequences Audiences Creatives Customer Analysis Settings Ad…" at bounding box center [682, 332] width 1364 height 664
click at [452, 203] on html "Dashboard Campaigns Sequences Audiences Creatives Customer Analysis Settings Ad…" at bounding box center [682, 332] width 1364 height 664
click at [200, 164] on button "button" at bounding box center [200, 162] width 13 height 13
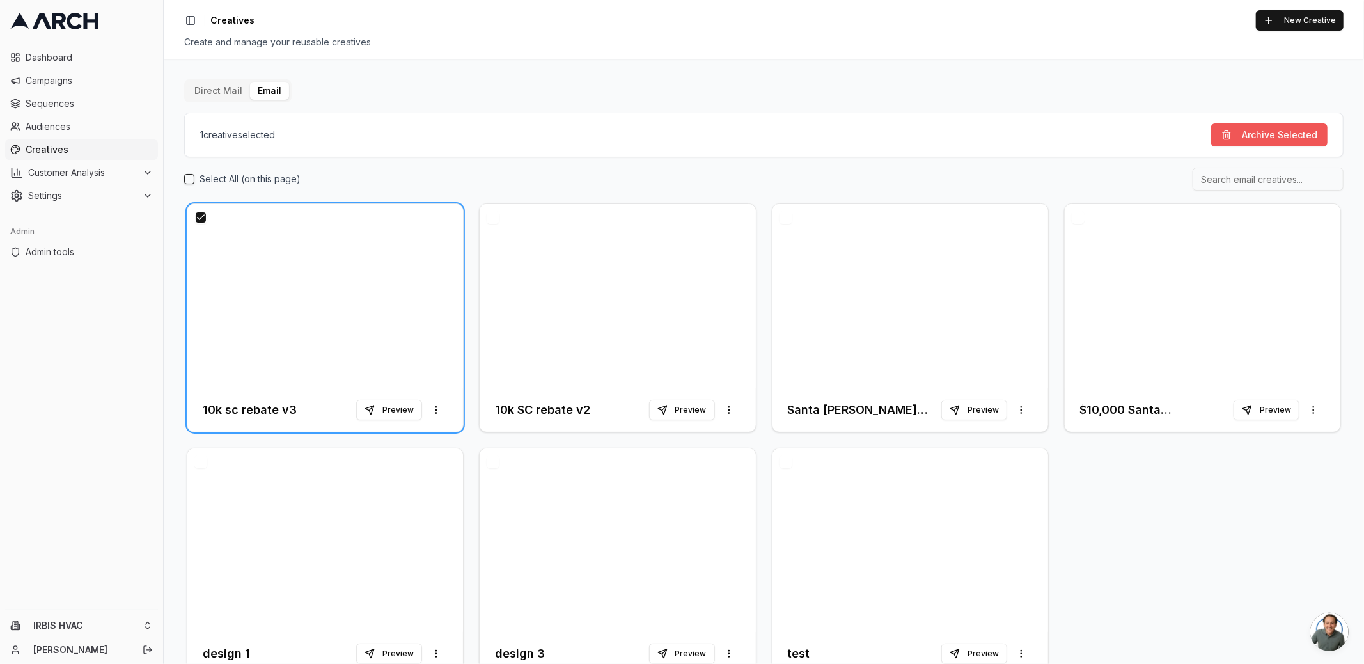
click at [1239, 125] on button "Archive Selected" at bounding box center [1269, 134] width 116 height 23
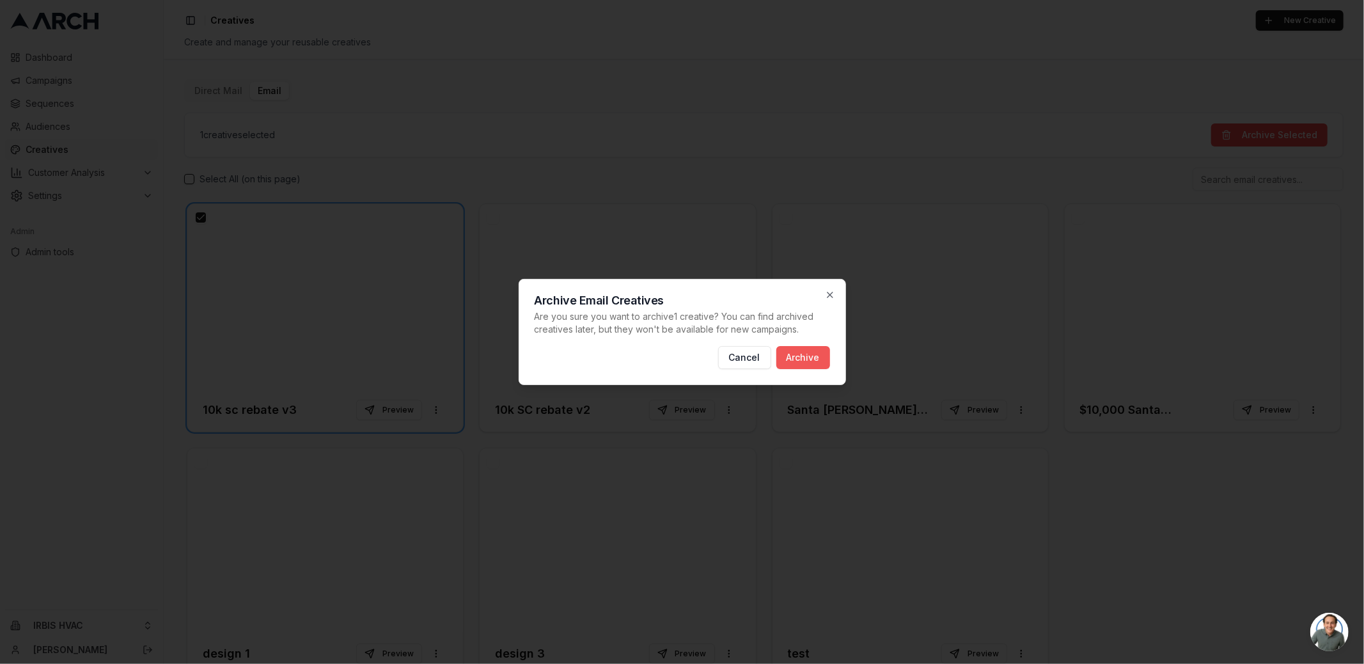
click at [801, 354] on button "Archive" at bounding box center [803, 357] width 54 height 23
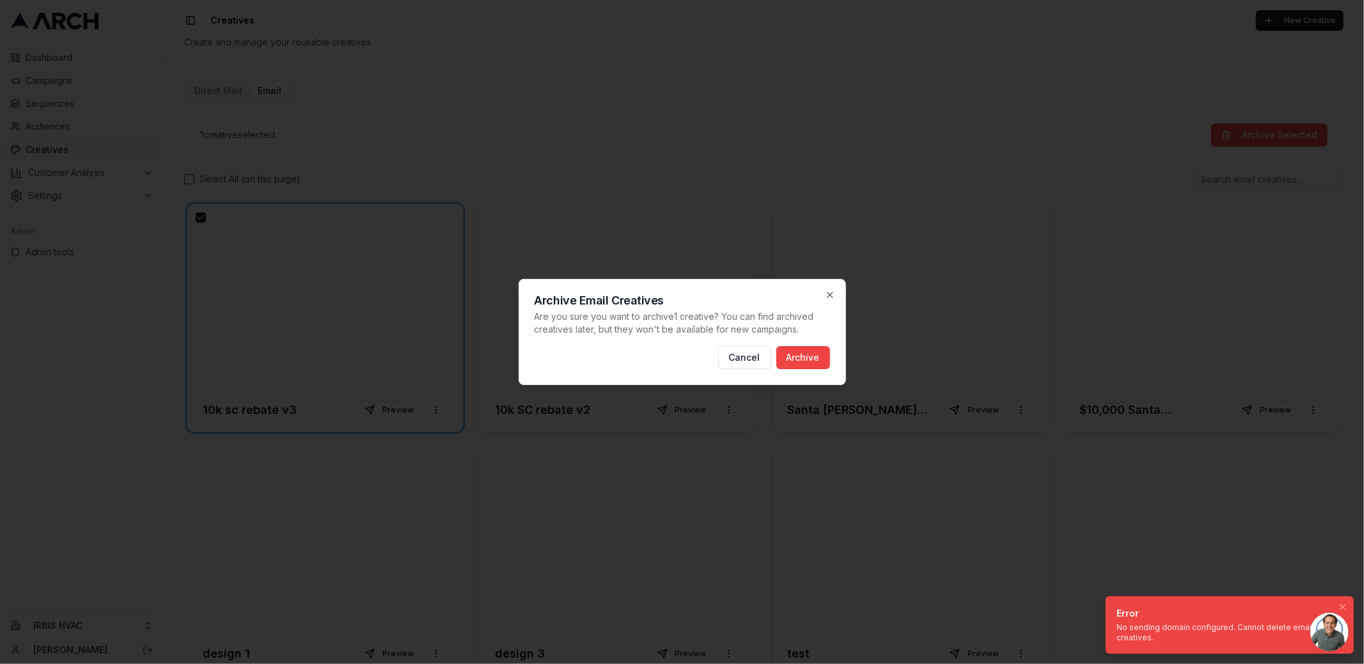
click at [1158, 631] on div "No sending domain configured. Cannot delete email creatives." at bounding box center [1226, 632] width 221 height 20
click at [829, 293] on icon "button" at bounding box center [830, 295] width 10 height 10
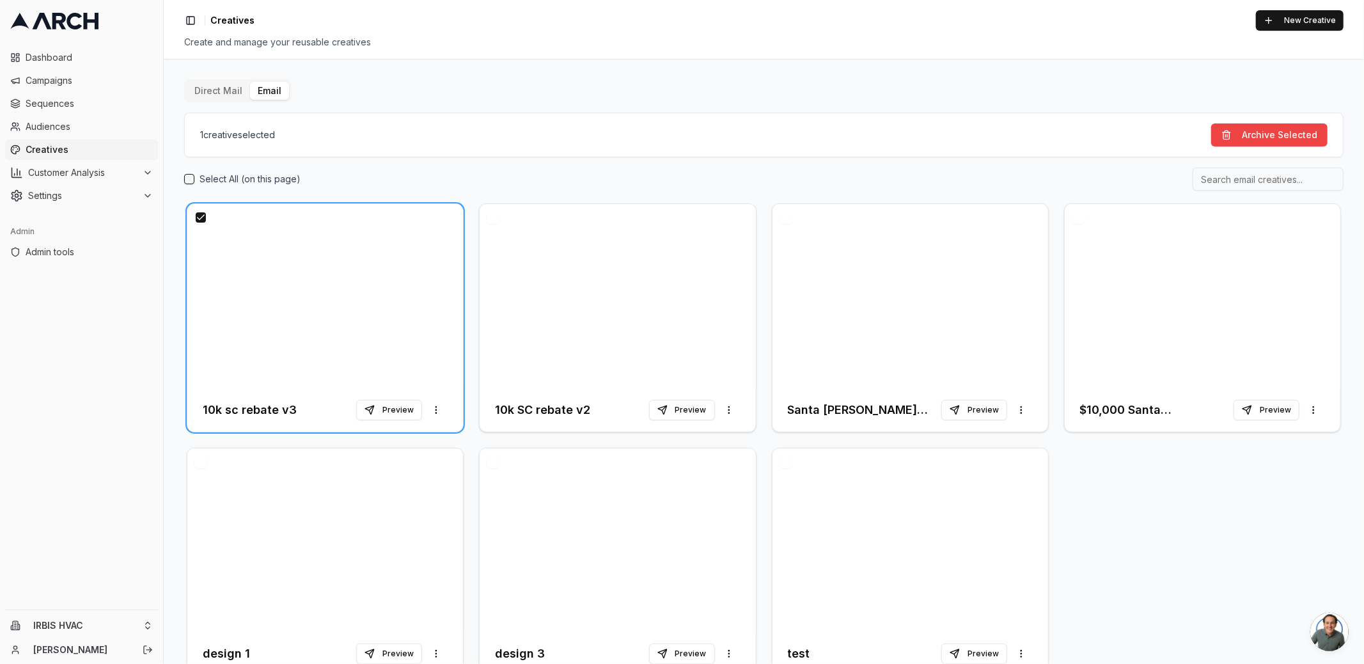
click at [200, 216] on button "button" at bounding box center [200, 217] width 13 height 13
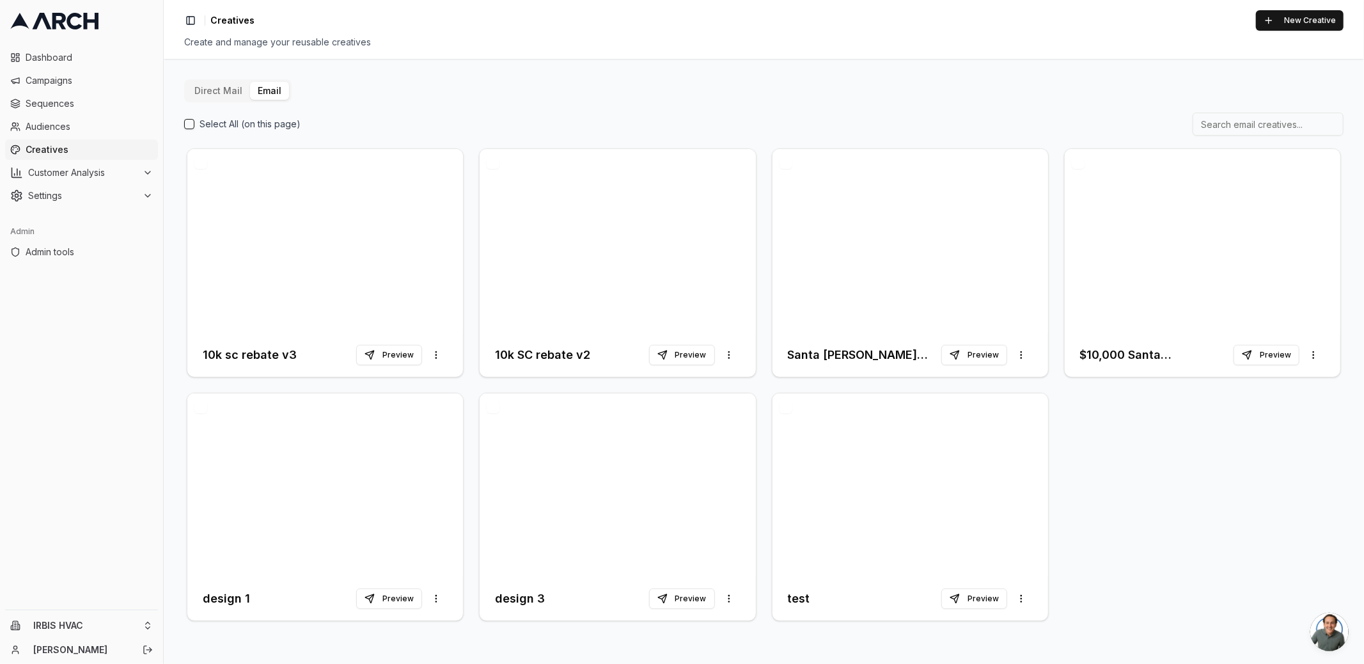
click at [479, 117] on div "Select All (on this page)" at bounding box center [763, 124] width 1159 height 23
click at [595, 248] on div at bounding box center [617, 241] width 276 height 184
click at [341, 279] on div at bounding box center [325, 241] width 276 height 184
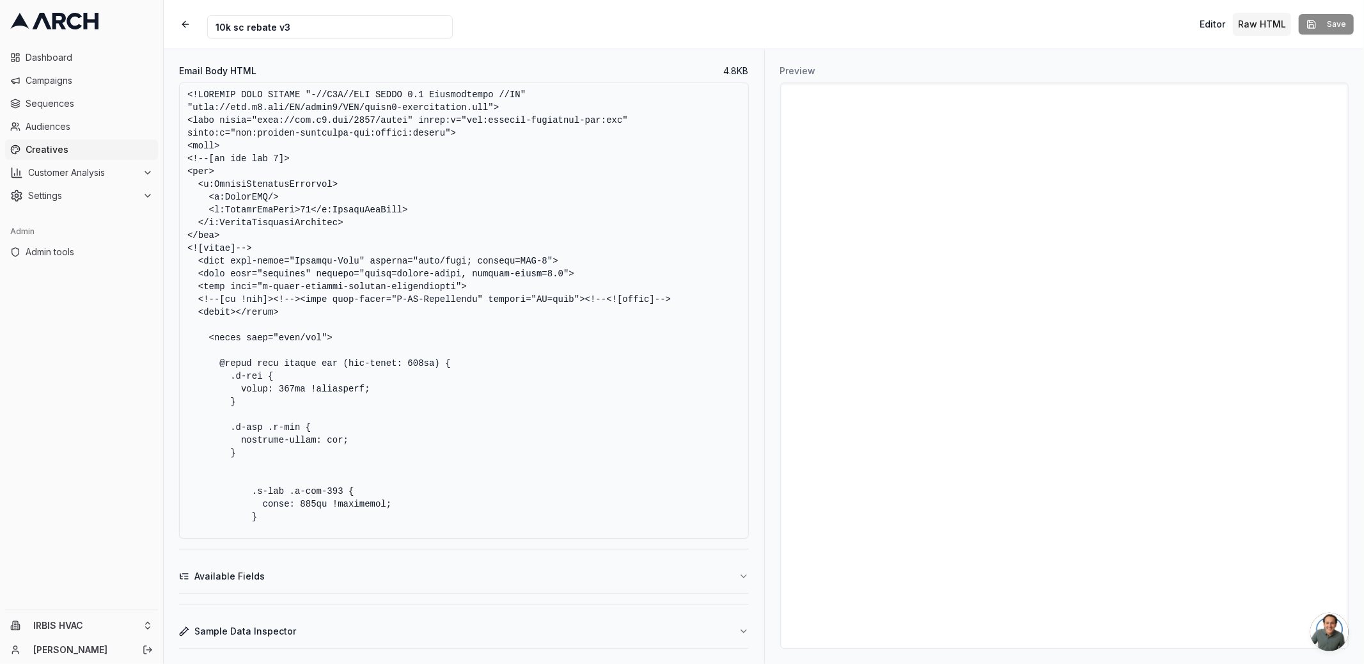
click at [397, 264] on textarea "Email Body HTML" at bounding box center [464, 310] width 570 height 456
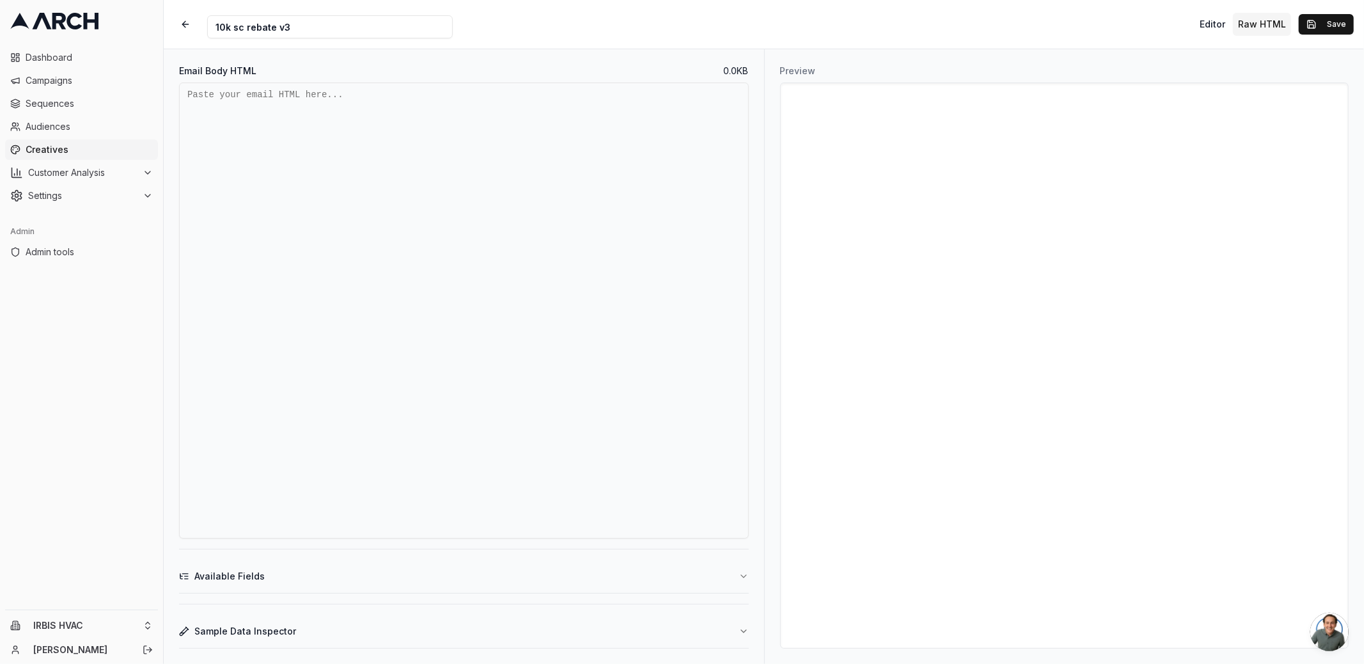
paste textarea "<!DOCTYPE html><!-- This site was created in Webflow. https://webflow.com --><!…"
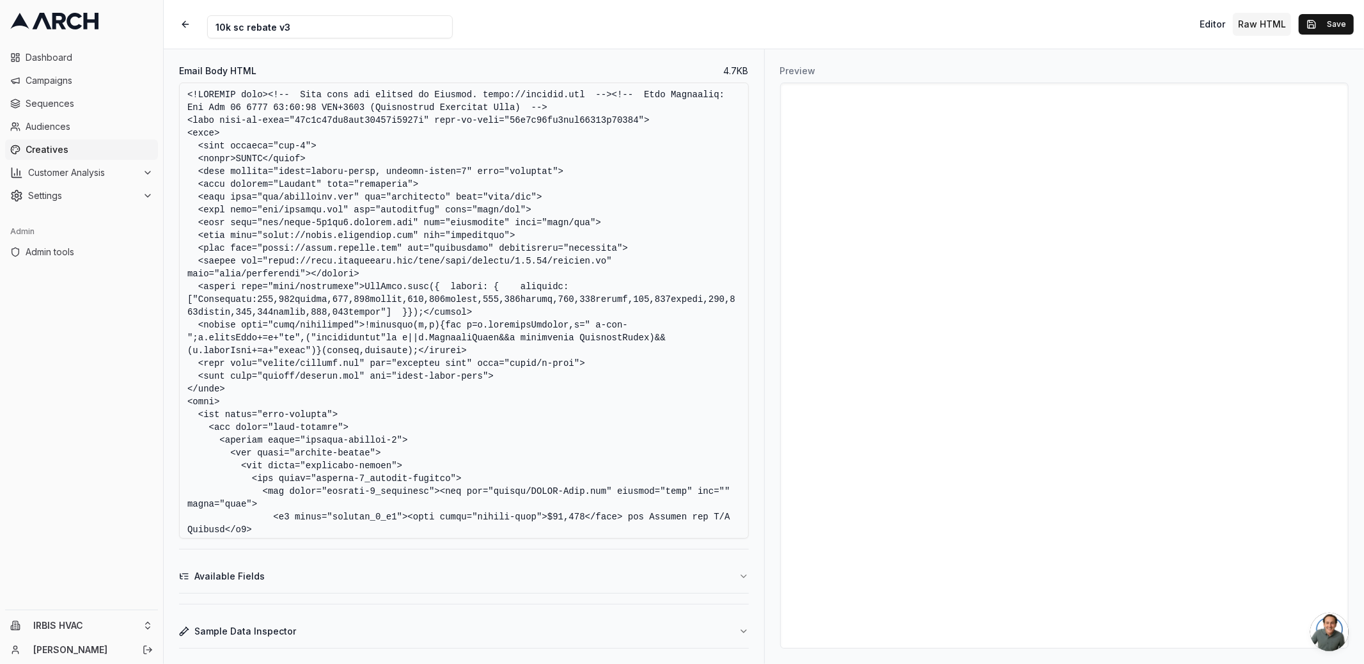
type textarea "<!DOCTYPE html><!-- This site was created in Webflow. https://webflow.com --><!…"
click at [773, 389] on div "Preview" at bounding box center [1064, 356] width 600 height 614
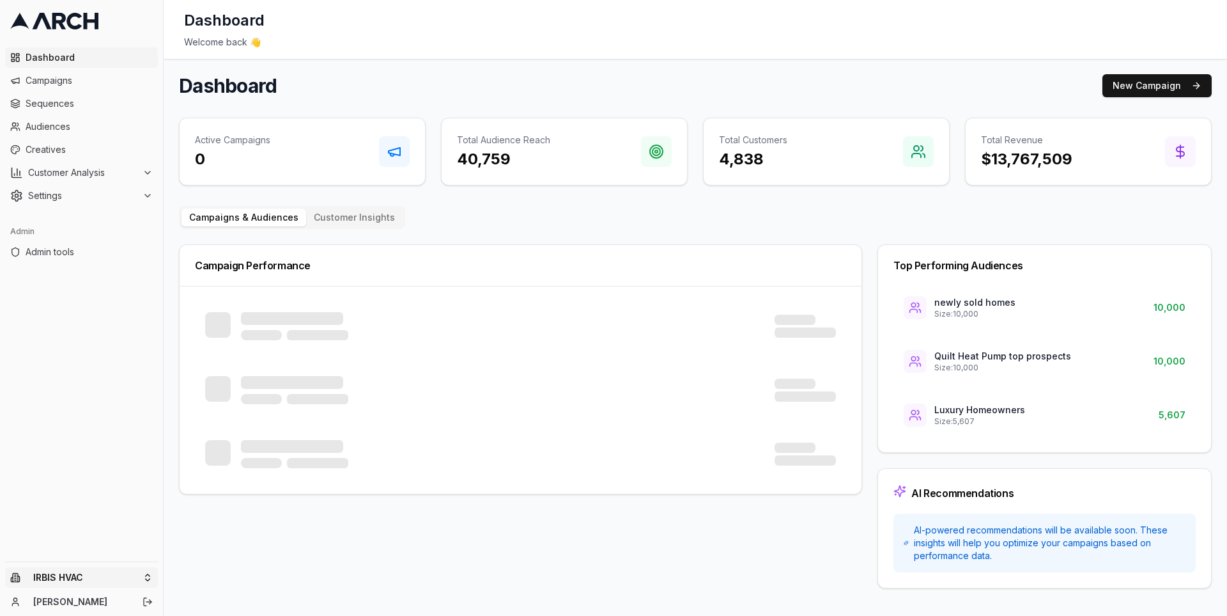
click at [143, 578] on html "Dashboard Campaigns Sequences Audiences Creatives Customer Analysis Settings Ad…" at bounding box center [613, 308] width 1227 height 616
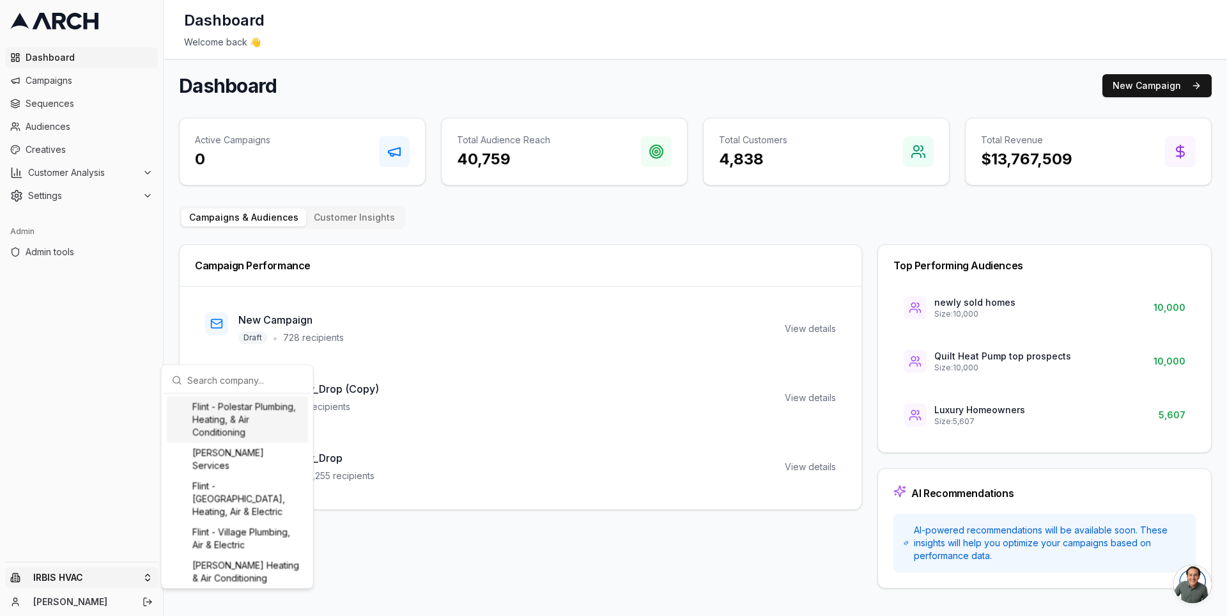
scroll to position [646, 0]
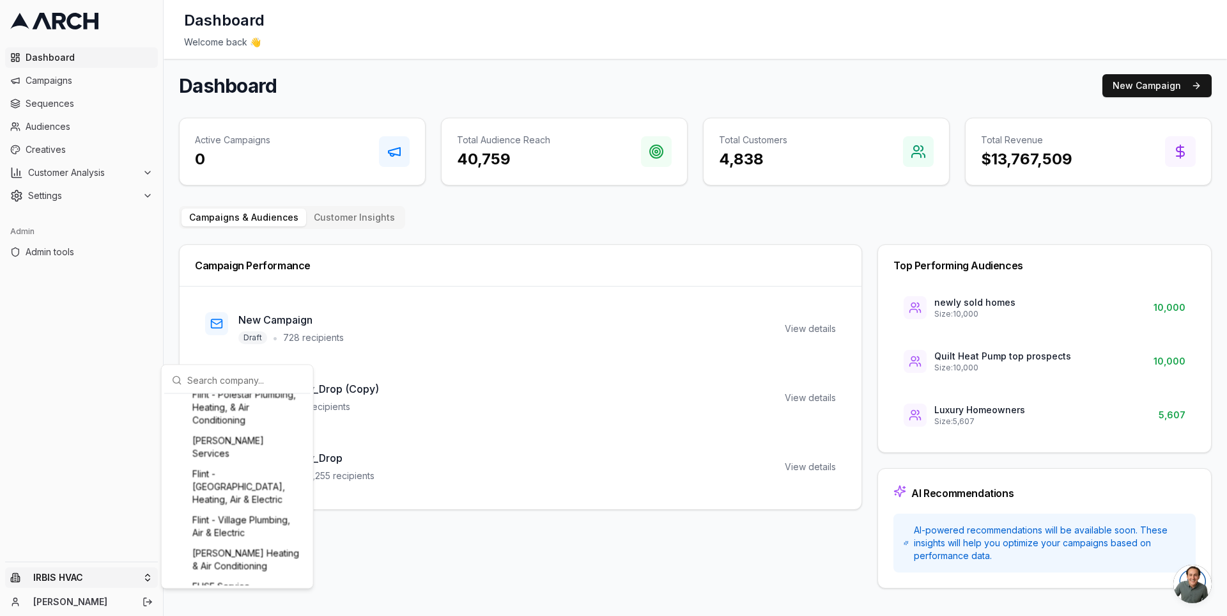
click at [168, 262] on html "Dashboard Campaigns Sequences Audiences Creatives Customer Analysis Settings Ad…" at bounding box center [613, 308] width 1227 height 616
